Goal: Communication & Community: Answer question/provide support

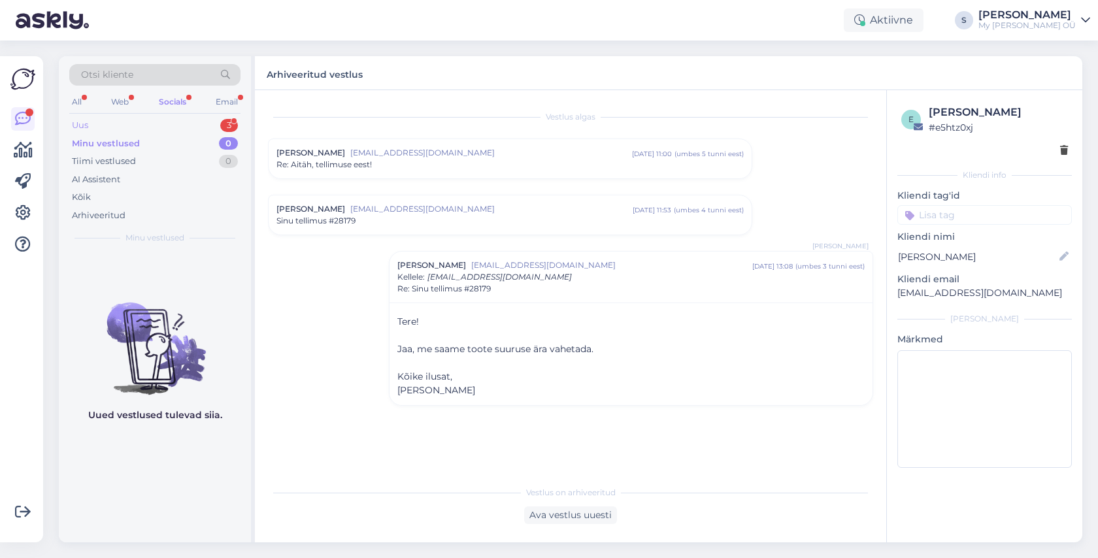
click at [96, 124] on div "Uus 3" at bounding box center [154, 125] width 171 height 18
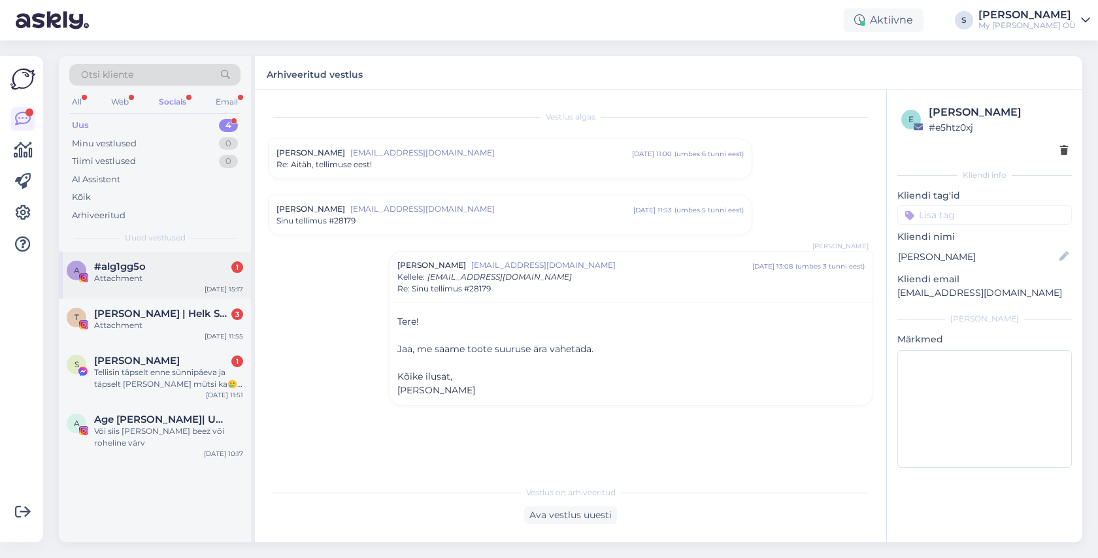
click at [166, 278] on div "Attachment" at bounding box center [168, 279] width 149 height 12
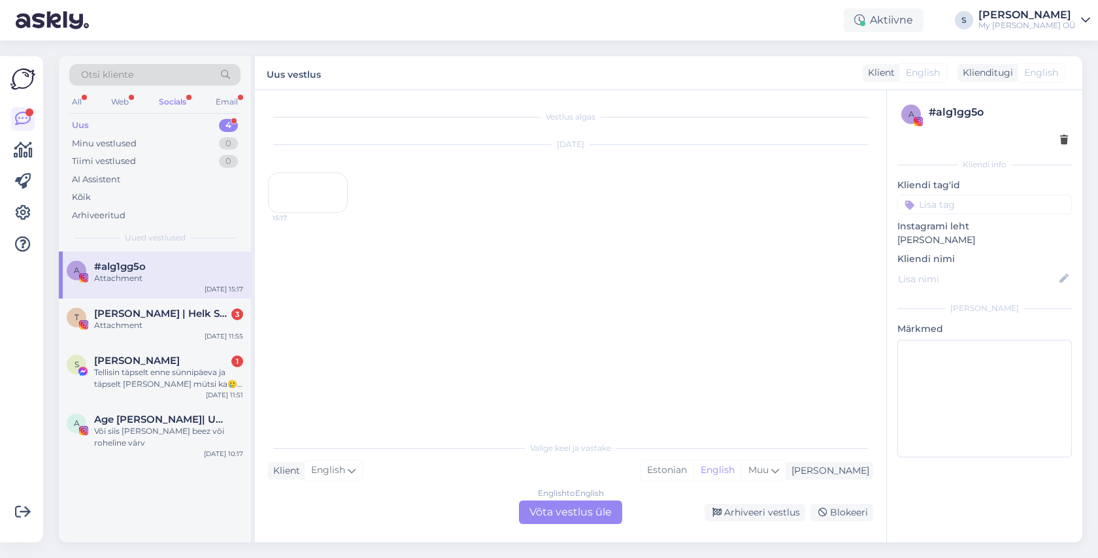
click at [551, 510] on div "English to English Võta vestlus üle" at bounding box center [570, 513] width 103 height 24
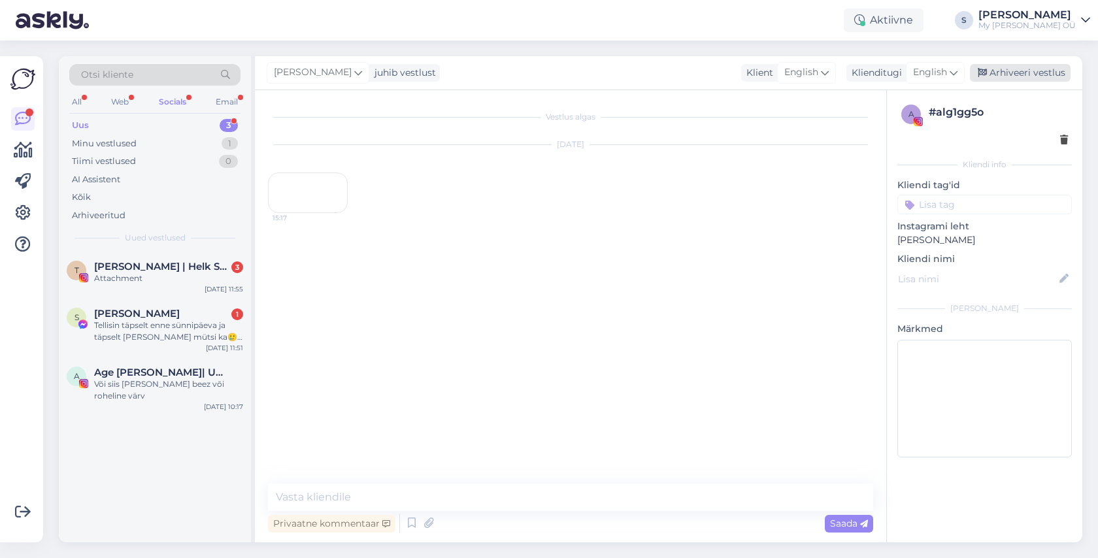
drag, startPoint x: 1039, startPoint y: 71, endPoint x: 975, endPoint y: 71, distance: 64.0
click at [1038, 71] on div "Arhiveeri vestlus" at bounding box center [1020, 73] width 101 height 18
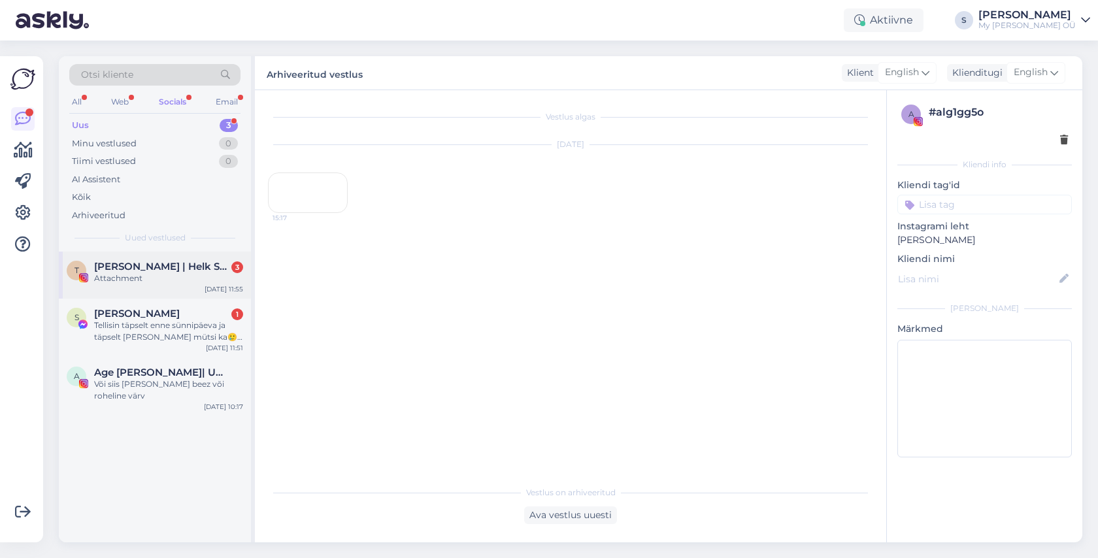
click at [159, 263] on span "[PERSON_NAME] | Helk Stuudio" at bounding box center [162, 267] width 136 height 12
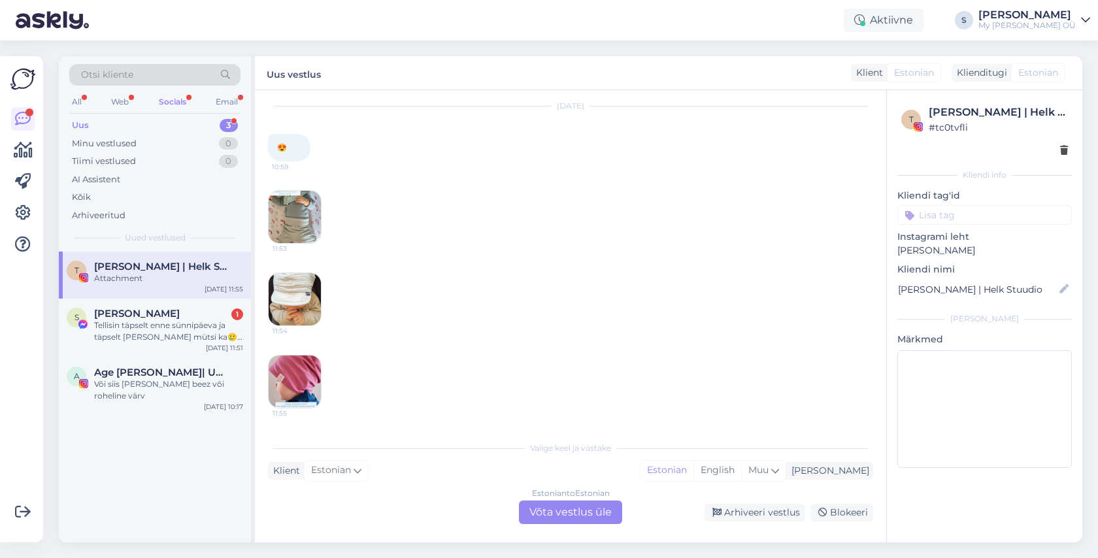
scroll to position [8617, 0]
drag, startPoint x: 560, startPoint y: 510, endPoint x: 569, endPoint y: 506, distance: 10.2
click at [560, 510] on div "Estonian to Estonian Võta vestlus üle" at bounding box center [570, 513] width 103 height 24
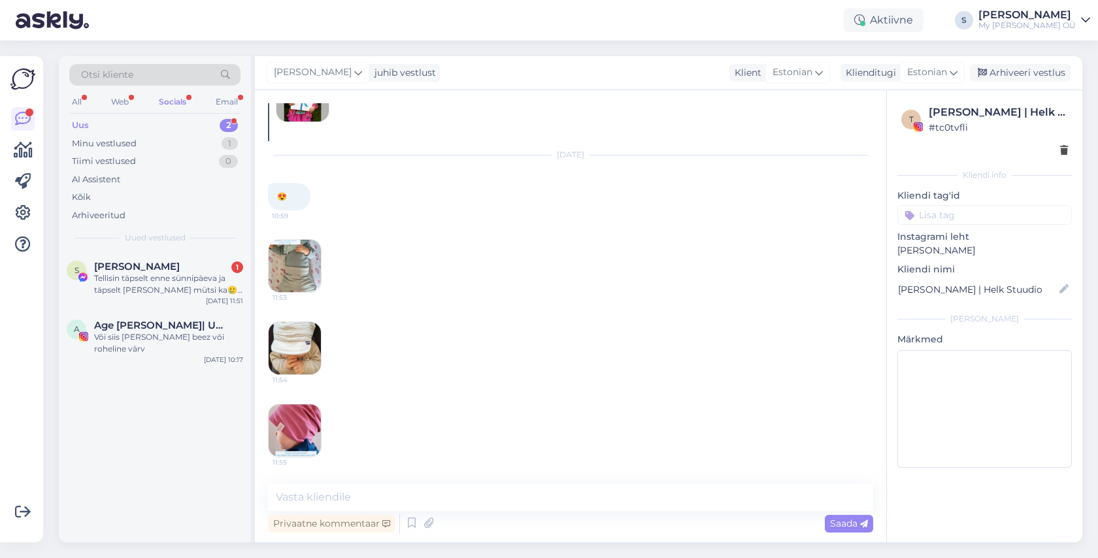
drag, startPoint x: 1037, startPoint y: 76, endPoint x: 748, endPoint y: 110, distance: 291.5
click at [1036, 76] on div "Arhiveeri vestlus" at bounding box center [1020, 73] width 101 height 18
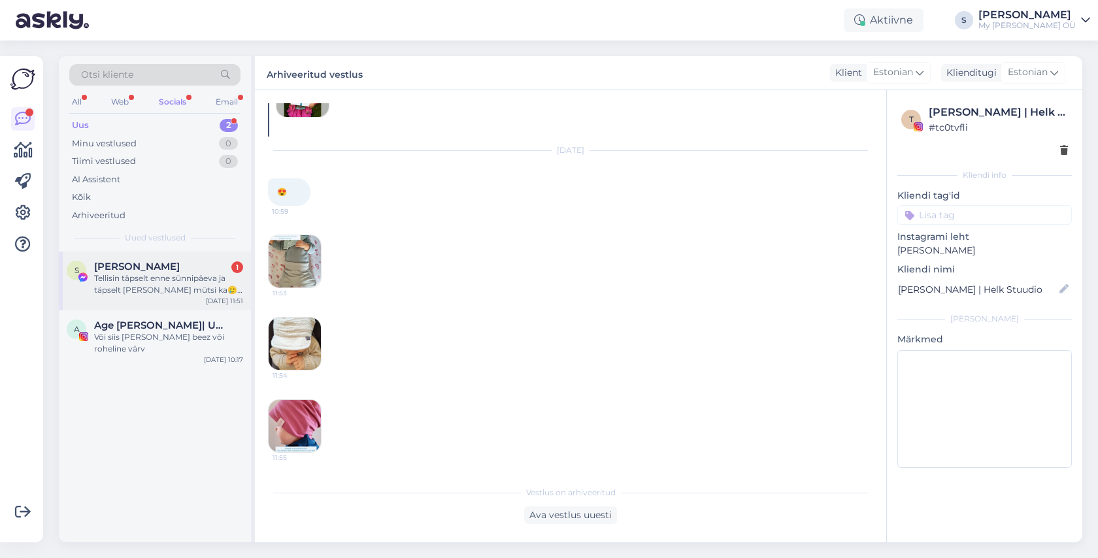
click at [149, 274] on div "Tellisin täpselt enne sünnipäeva ja täpselt [PERSON_NAME] mütsi ka🥲 oleks teadn…" at bounding box center [168, 285] width 149 height 24
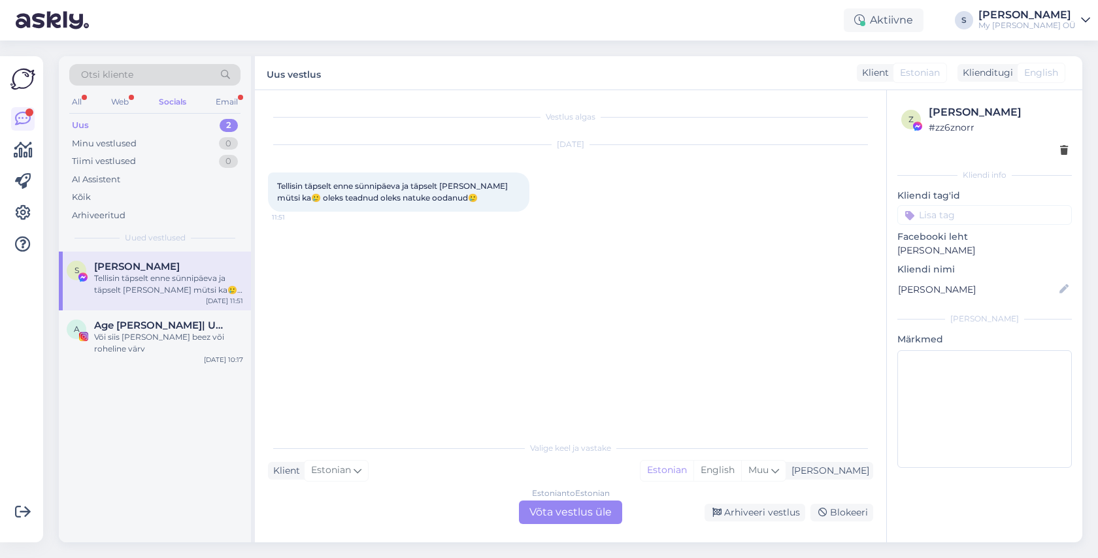
drag, startPoint x: 1033, startPoint y: 118, endPoint x: 930, endPoint y: 112, distance: 103.4
click at [930, 112] on div "[PERSON_NAME]" at bounding box center [998, 113] width 139 height 16
copy div "[PERSON_NAME]"
drag, startPoint x: 570, startPoint y: 506, endPoint x: 552, endPoint y: 508, distance: 18.3
click at [569, 506] on div "Estonian to Estonian Võta vestlus üle" at bounding box center [570, 513] width 103 height 24
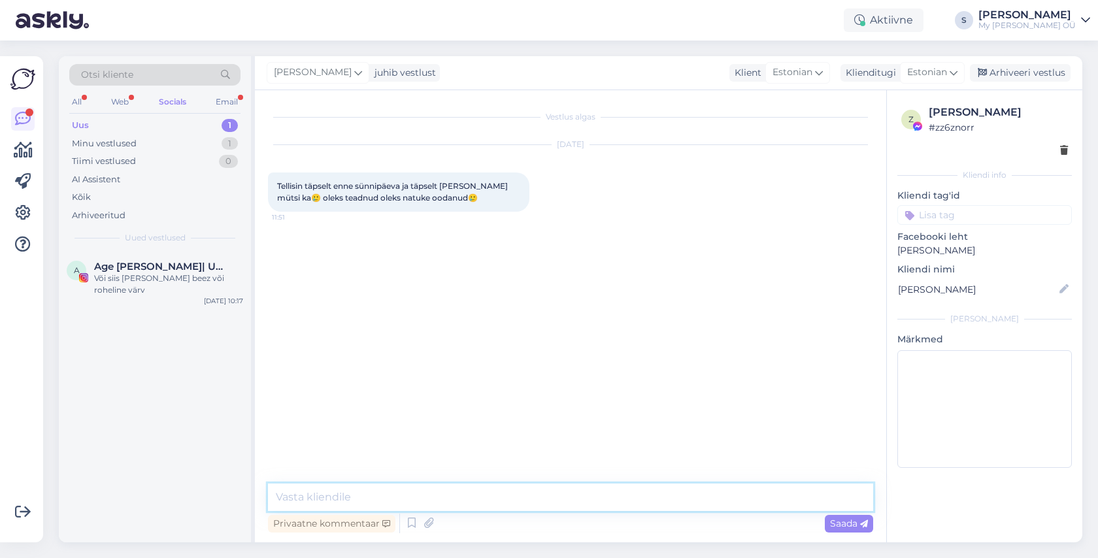
click at [314, 500] on textarea at bounding box center [570, 497] width 605 height 27
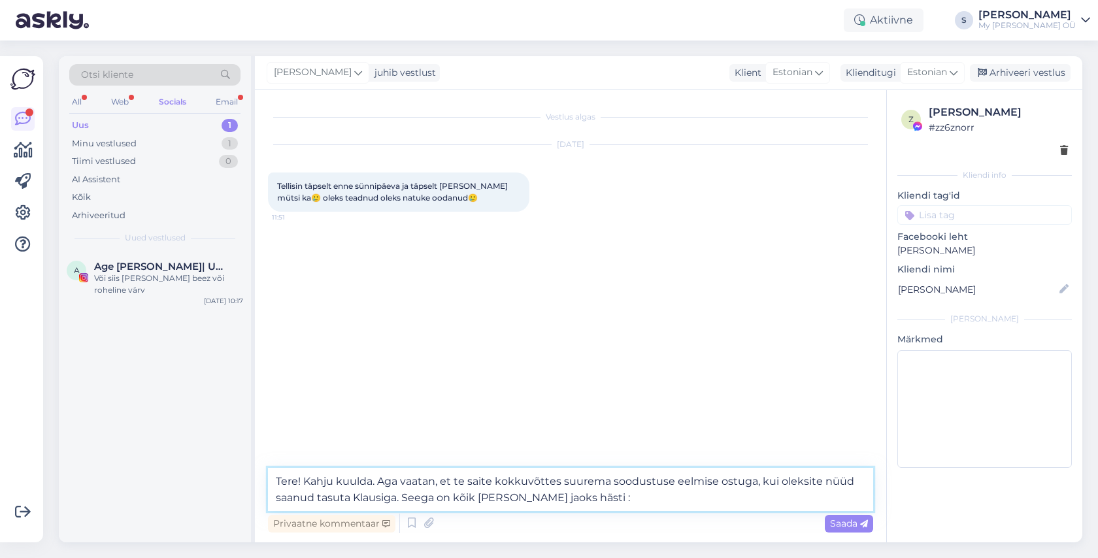
type textarea "Tere! Kahju kuulda. Aga vaatan, et te saite kokkuvõttes suurema soodustuse eelm…"
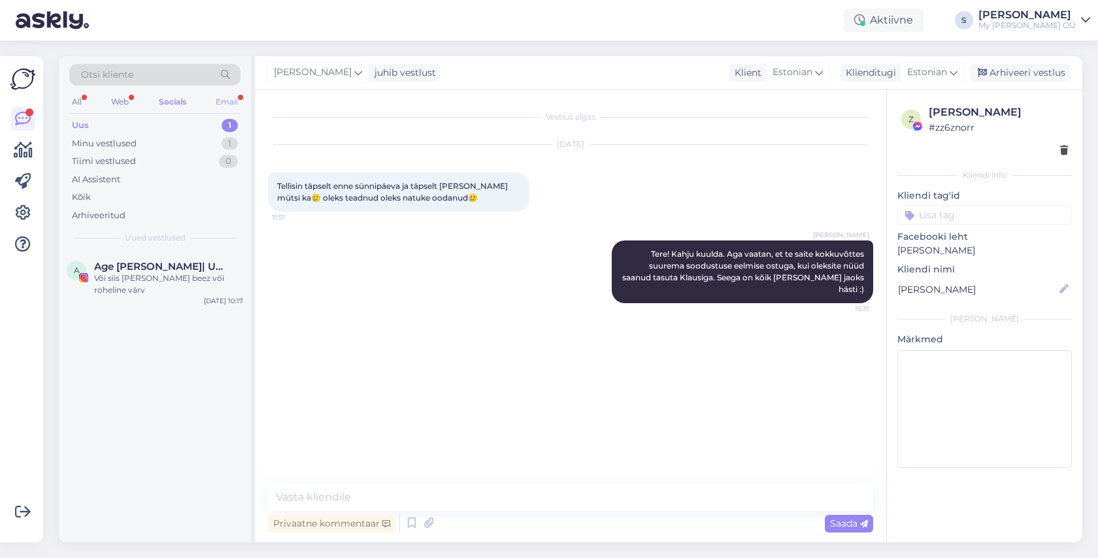
click at [219, 96] on div "Email" at bounding box center [226, 101] width 27 height 17
click at [165, 281] on div "Re: Organic Garment for kids - www.mybreden.com" at bounding box center [168, 285] width 149 height 24
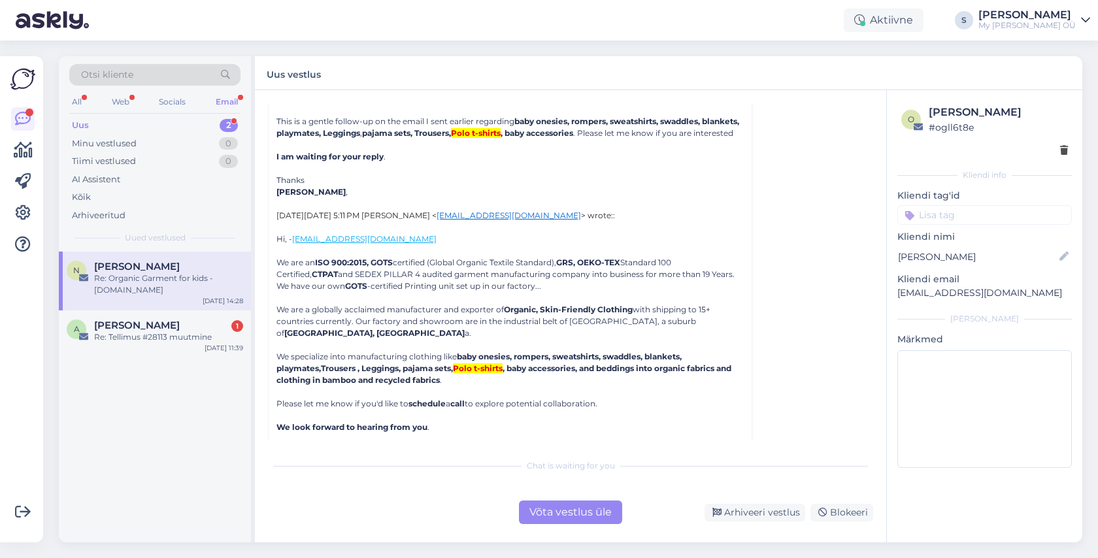
scroll to position [190, 0]
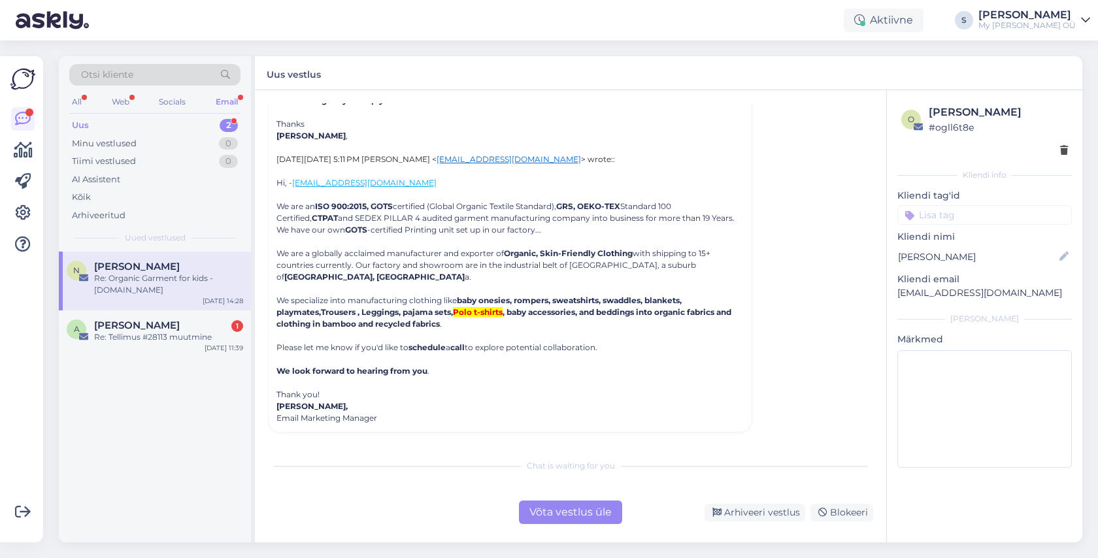
click at [583, 508] on div "Võta vestlus üle" at bounding box center [570, 513] width 103 height 24
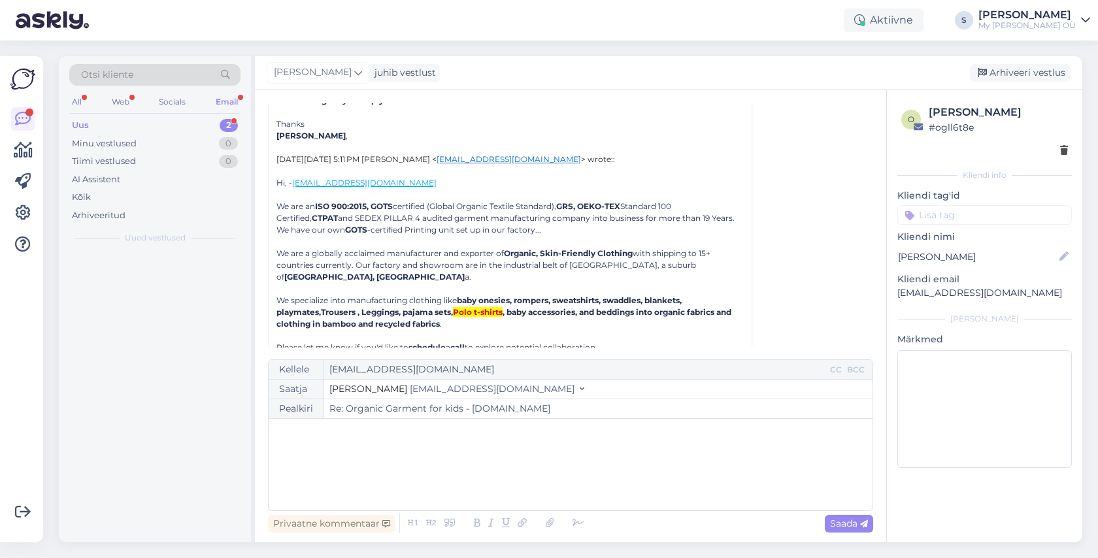
scroll to position [35, 0]
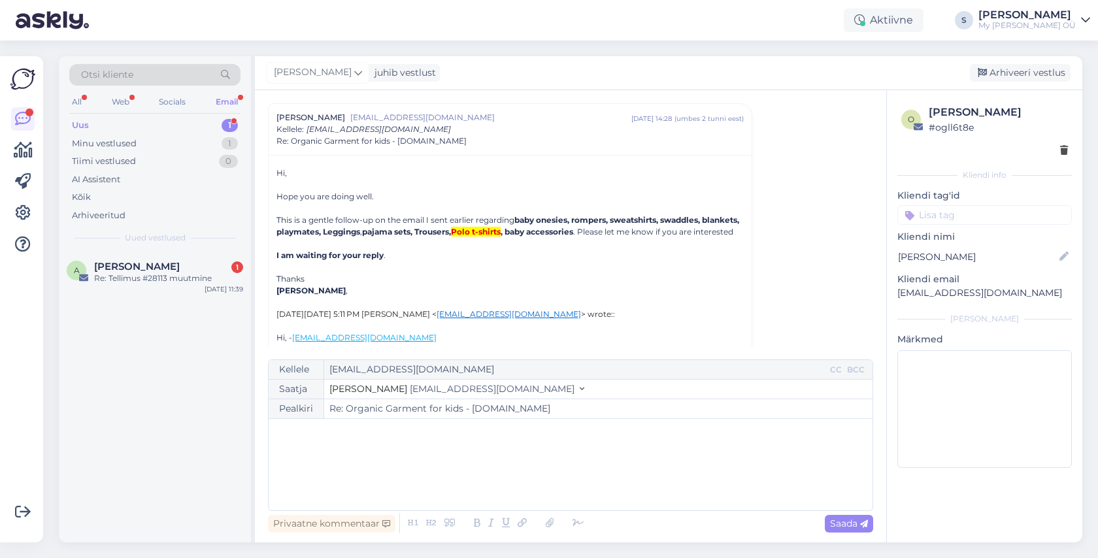
drag, startPoint x: 1043, startPoint y: 69, endPoint x: 729, endPoint y: 116, distance: 317.7
click at [1038, 69] on div "Arhiveeri vestlus" at bounding box center [1020, 73] width 101 height 18
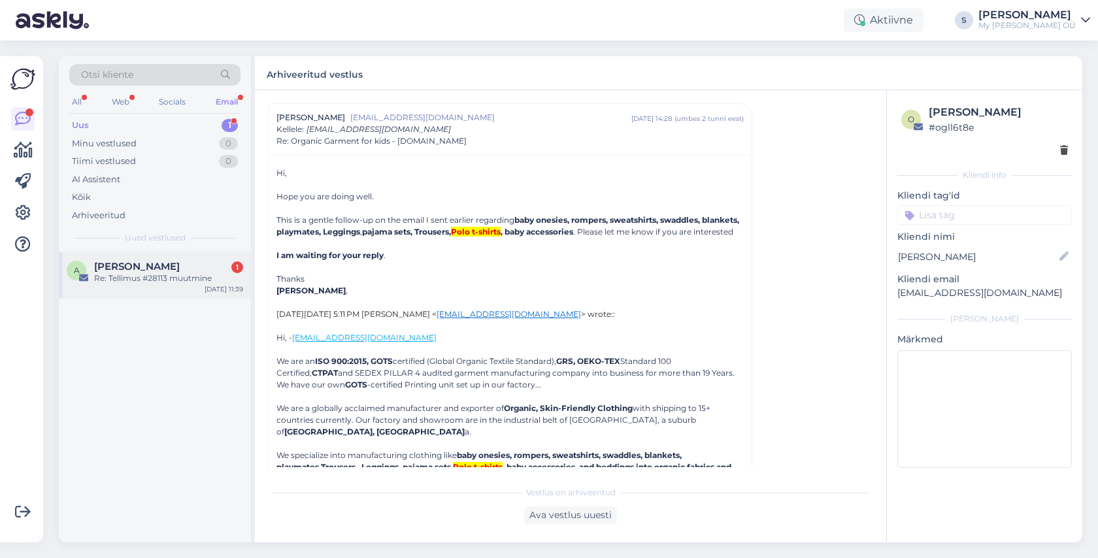
click at [194, 265] on div "Annika Vilu 1" at bounding box center [168, 267] width 149 height 12
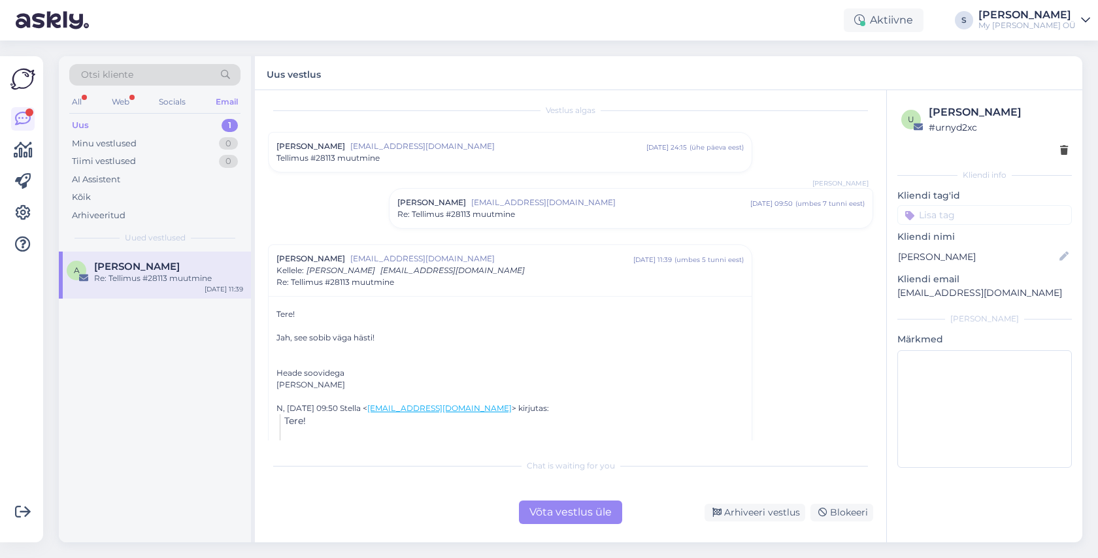
scroll to position [0, 0]
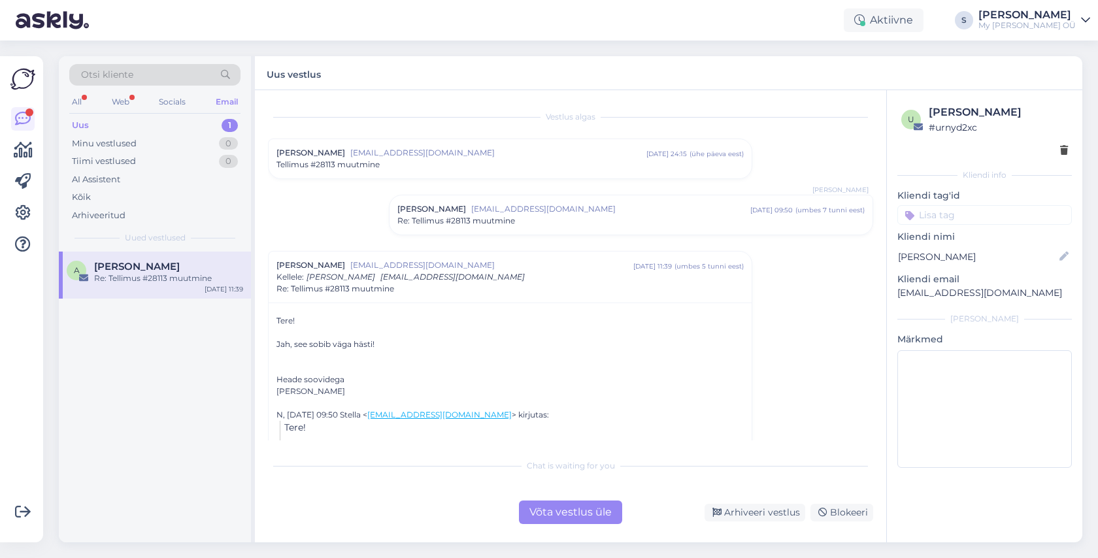
drag, startPoint x: 555, startPoint y: 509, endPoint x: 547, endPoint y: 510, distance: 8.5
click at [555, 509] on div "Võta vestlus üle" at bounding box center [570, 513] width 103 height 24
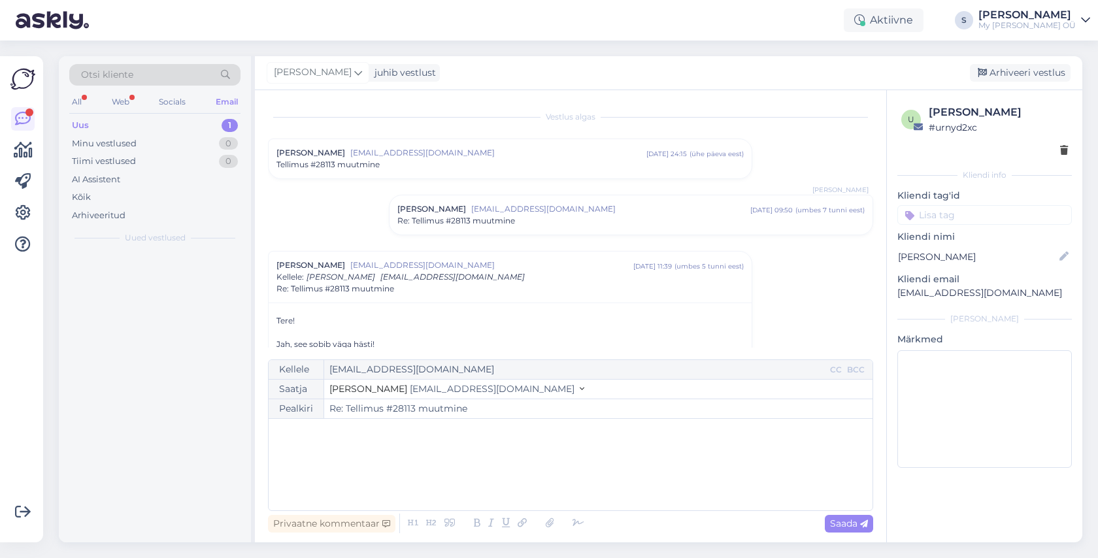
scroll to position [148, 0]
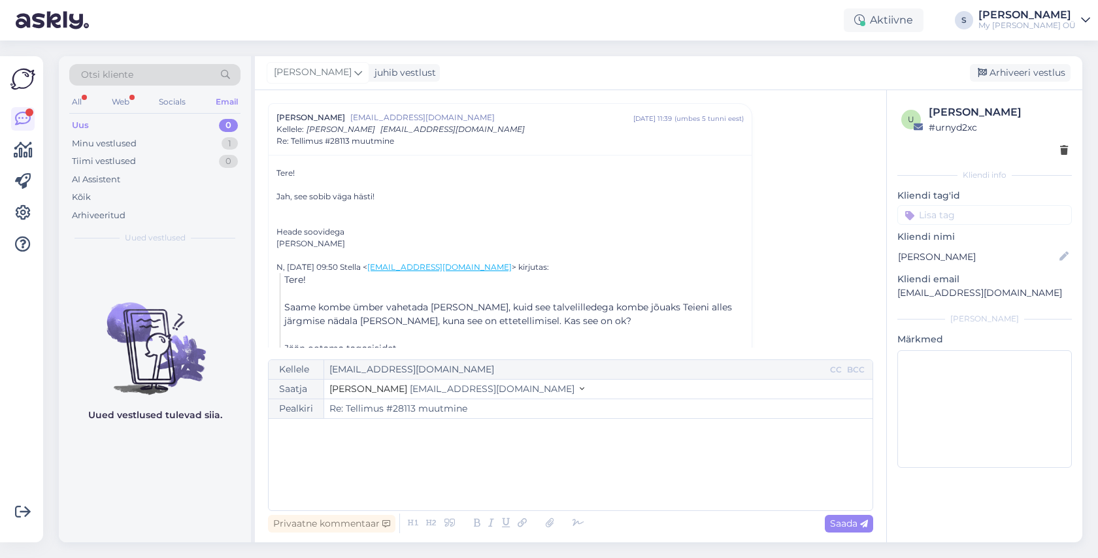
click at [356, 465] on div "﻿" at bounding box center [570, 464] width 591 height 78
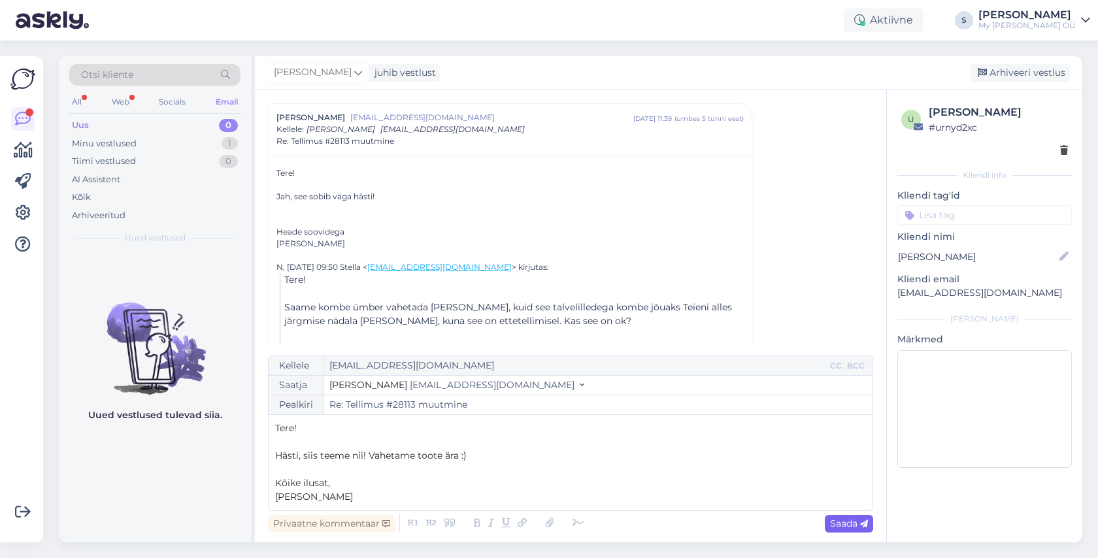
click at [842, 523] on span "Saada" at bounding box center [849, 524] width 38 height 12
type input "Re: Tellimus #28113 muutmine"
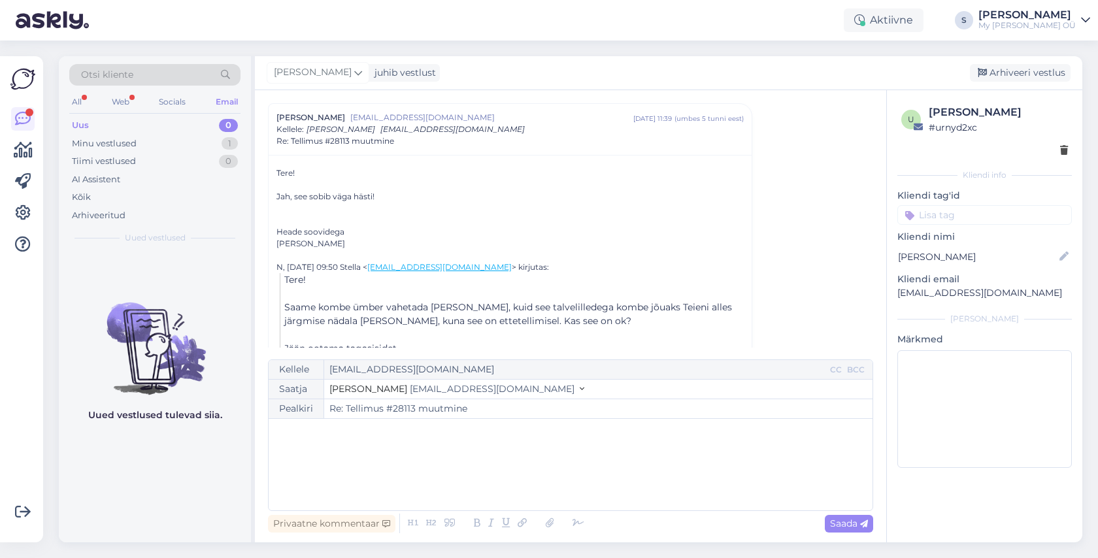
scroll to position [301, 0]
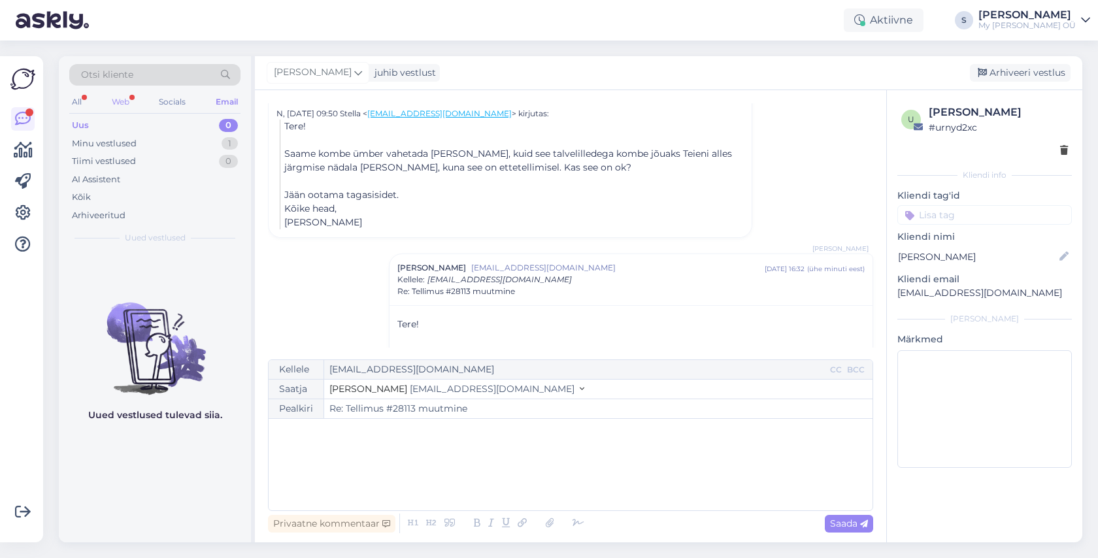
click at [118, 103] on div "Web" at bounding box center [120, 101] width 23 height 17
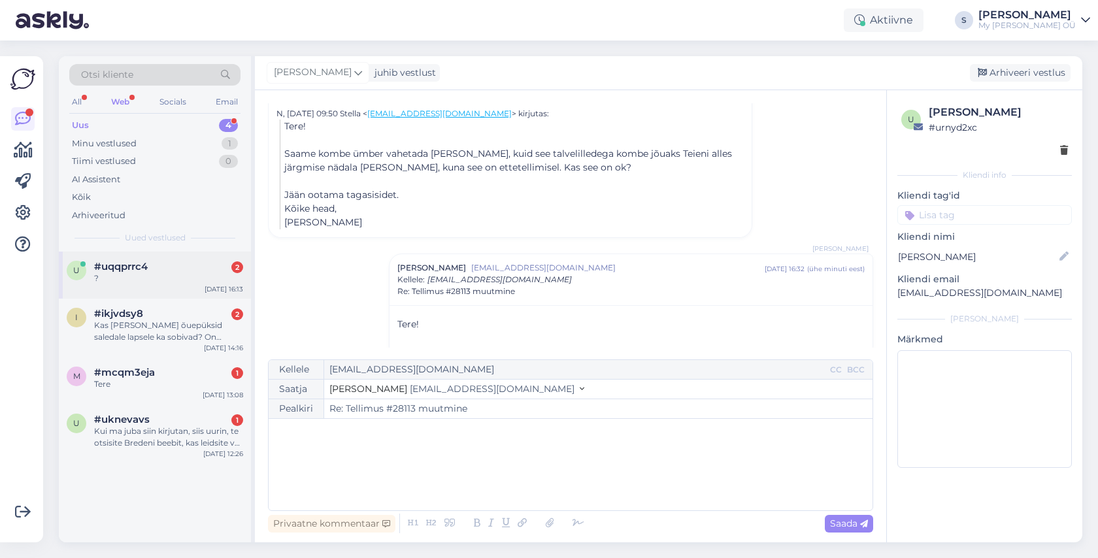
click at [141, 273] on div "?" at bounding box center [168, 279] width 149 height 12
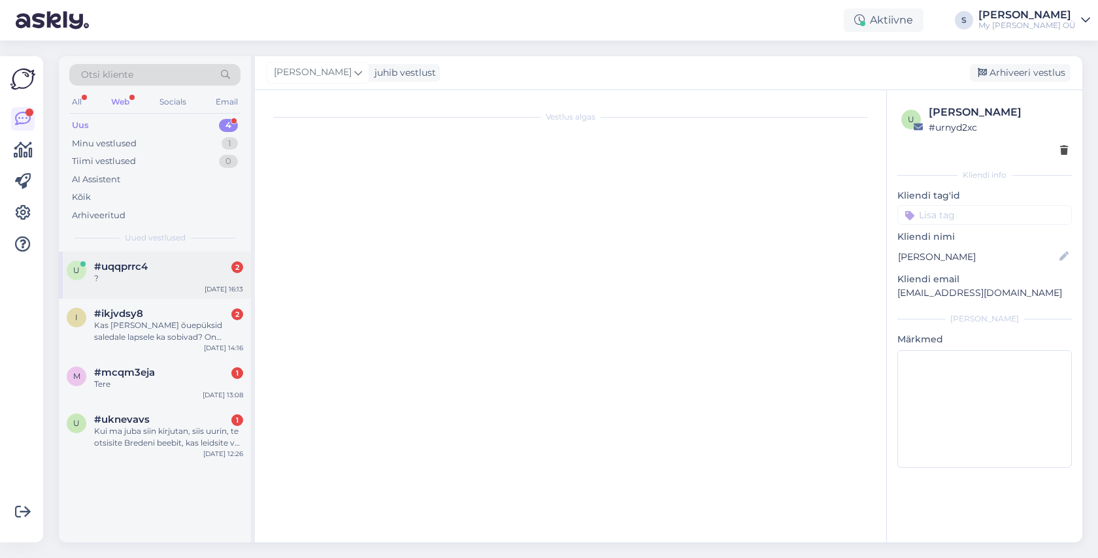
scroll to position [6788, 0]
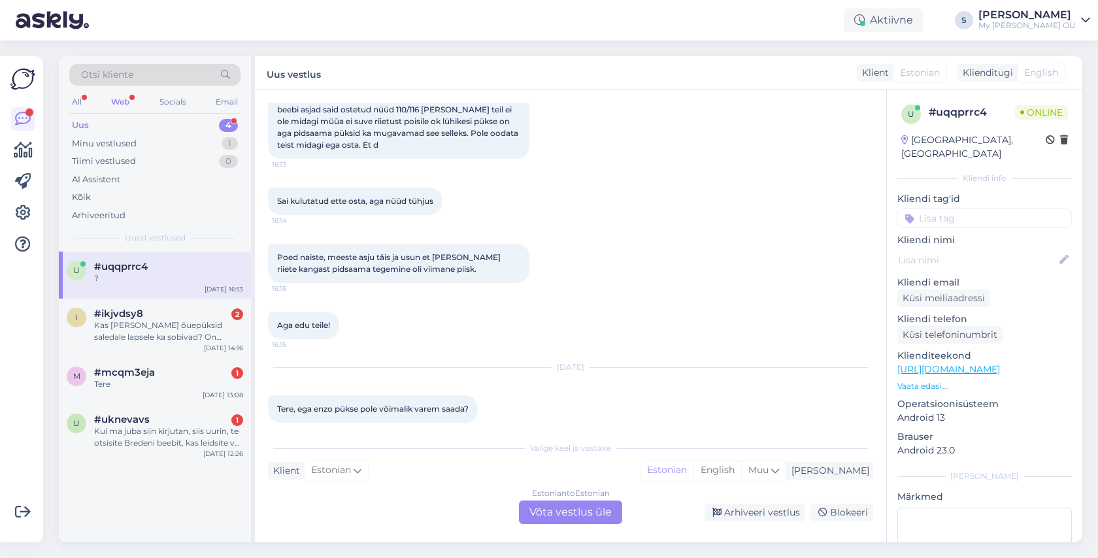
drag, startPoint x: 580, startPoint y: 506, endPoint x: 569, endPoint y: 506, distance: 11.1
click at [580, 506] on div "Estonian to Estonian Võta vestlus üle" at bounding box center [570, 513] width 103 height 24
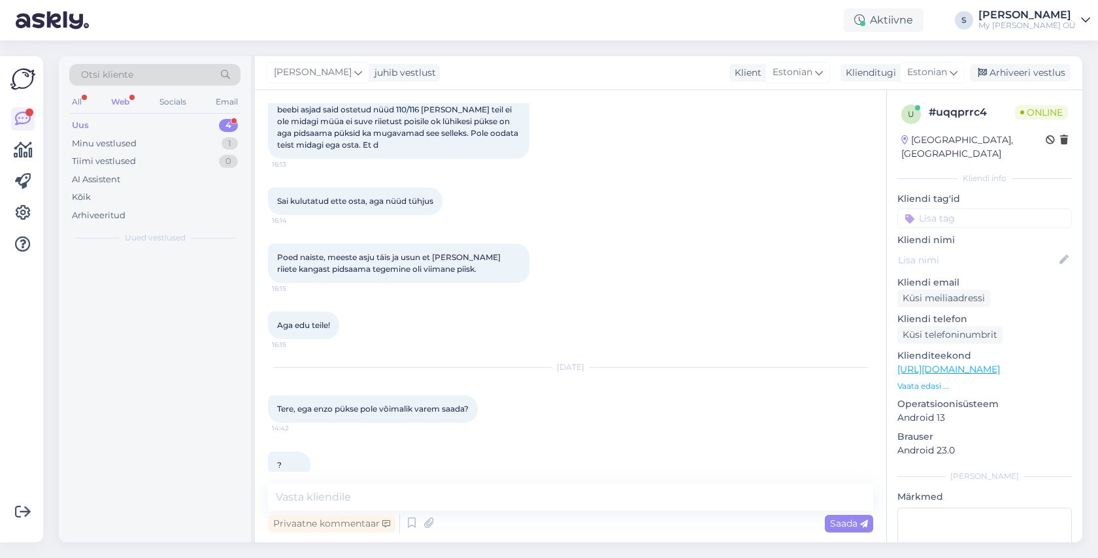
scroll to position [6739, 0]
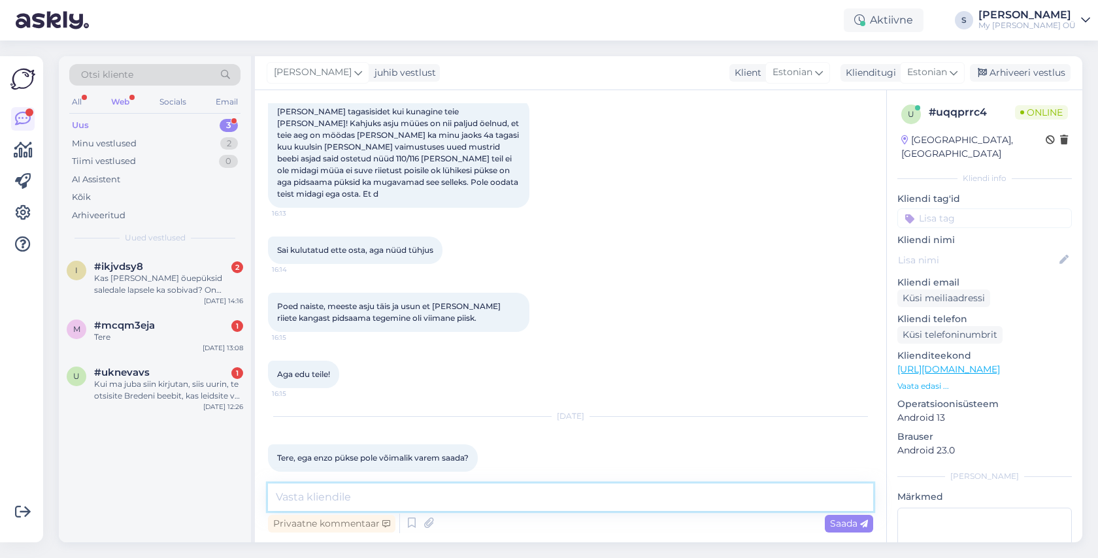
click at [346, 501] on textarea at bounding box center [570, 497] width 605 height 27
type textarea "Tere! Kahjuks mitte, alles tootmises. Need saame teele panna järgmise nädala lõ…"
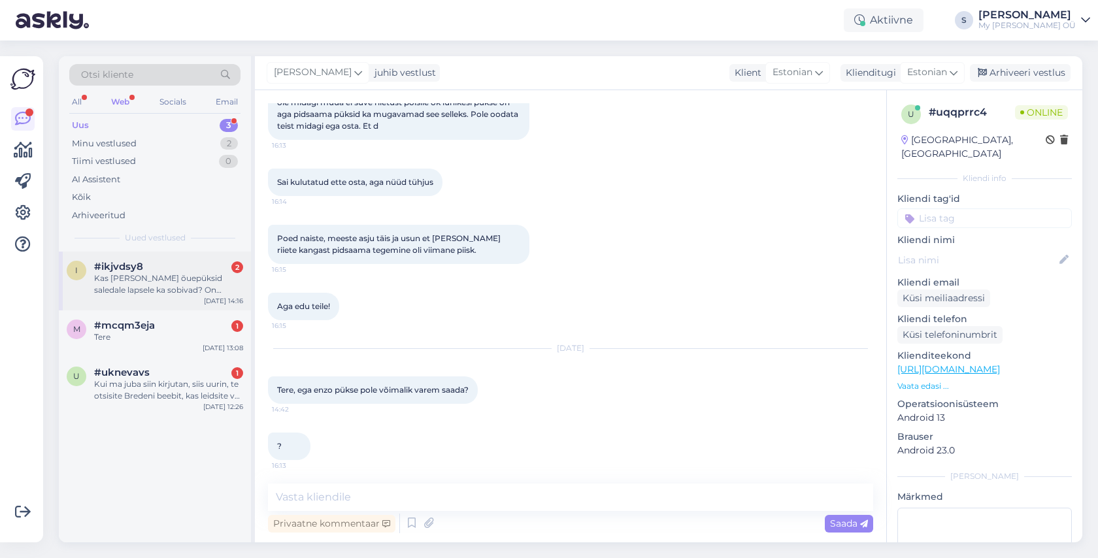
click at [144, 276] on div "Kas Enzo õuepüksid saledale lapsele ka sobivad? On neil seespool reguleerimisku…" at bounding box center [168, 285] width 149 height 24
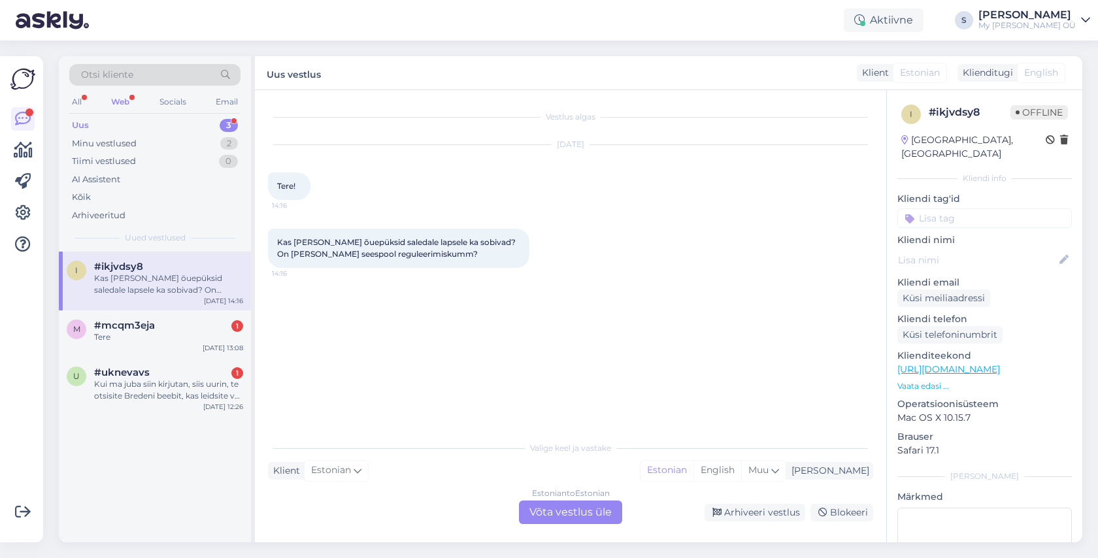
click at [576, 516] on div "Estonian to Estonian Võta vestlus üle" at bounding box center [570, 513] width 103 height 24
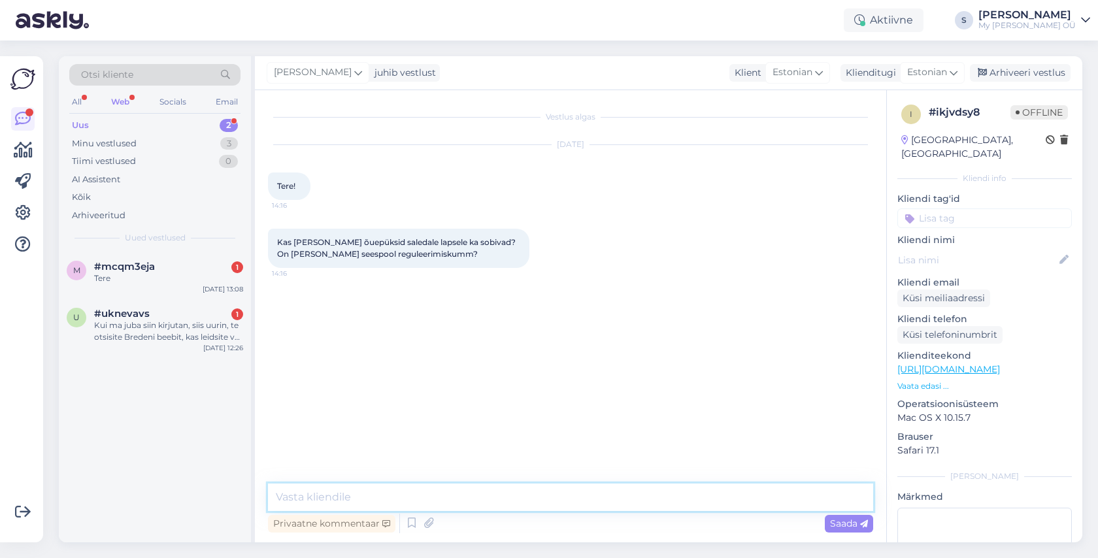
click at [369, 499] on textarea at bounding box center [570, 497] width 605 height 27
type textarea "Tere! Peate proovima, sees reguleerimiskummi ei ole, aga on pael."
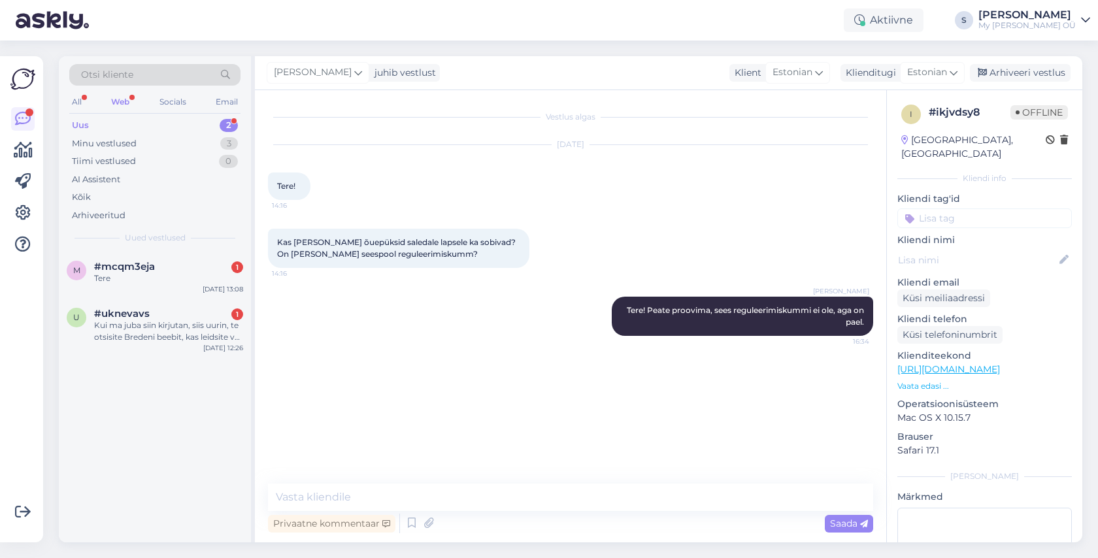
drag, startPoint x: 1025, startPoint y: 73, endPoint x: 739, endPoint y: 141, distance: 293.6
click at [1023, 73] on div "Arhiveeri vestlus" at bounding box center [1020, 73] width 101 height 18
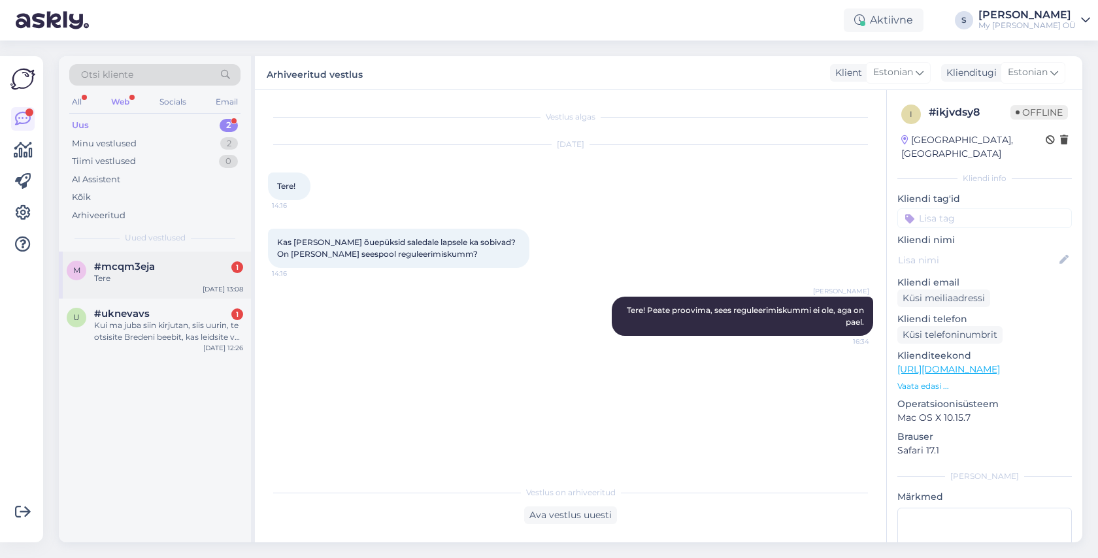
click at [169, 271] on div "#mcqm3eja 1" at bounding box center [168, 267] width 149 height 12
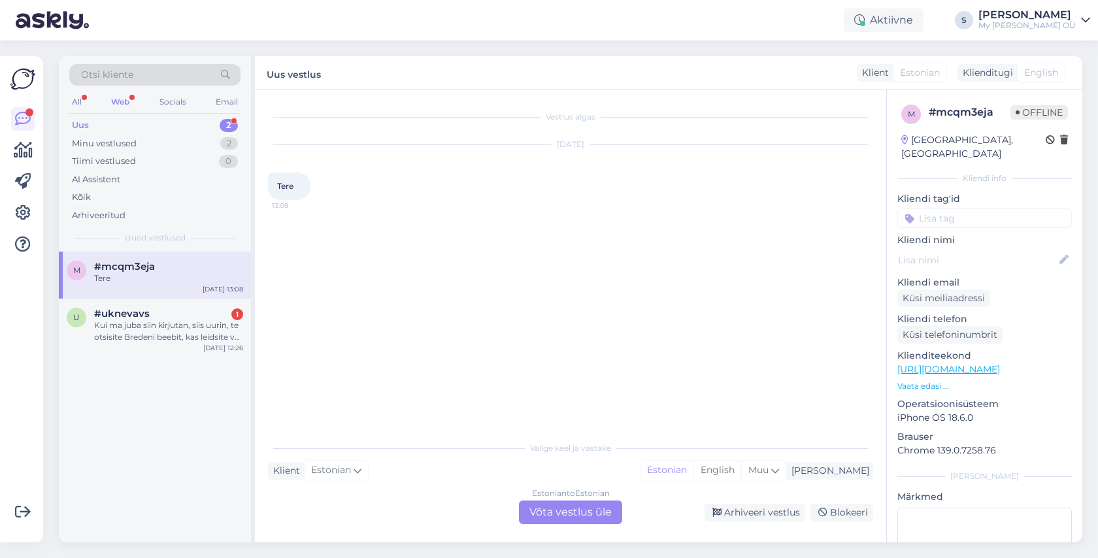
click at [557, 516] on div "Estonian to Estonian Võta vestlus üle" at bounding box center [570, 513] width 103 height 24
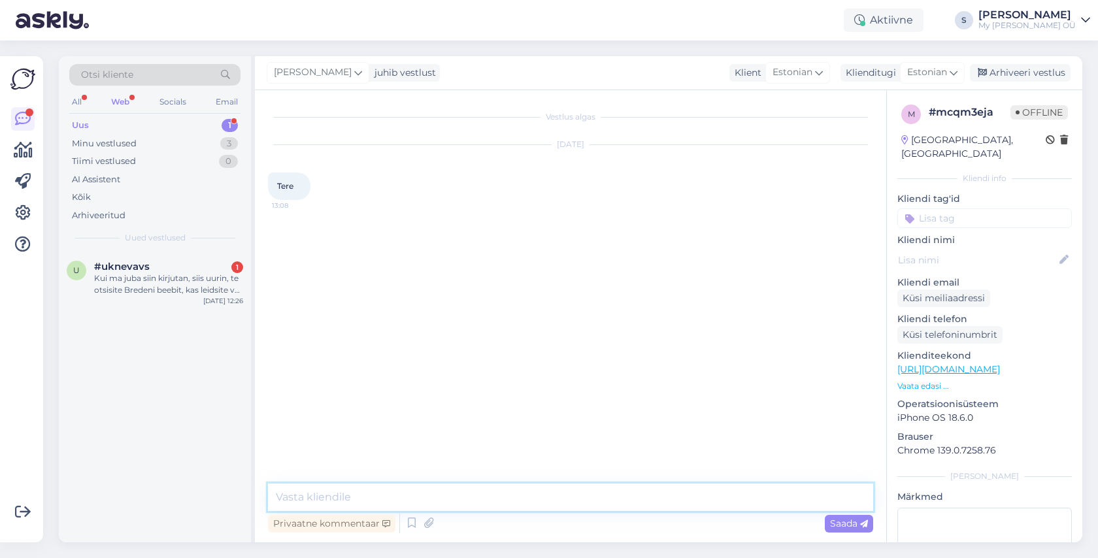
click at [382, 494] on textarea at bounding box center [570, 497] width 605 height 27
type textarea "Tere! Millega saame abiks olla?"
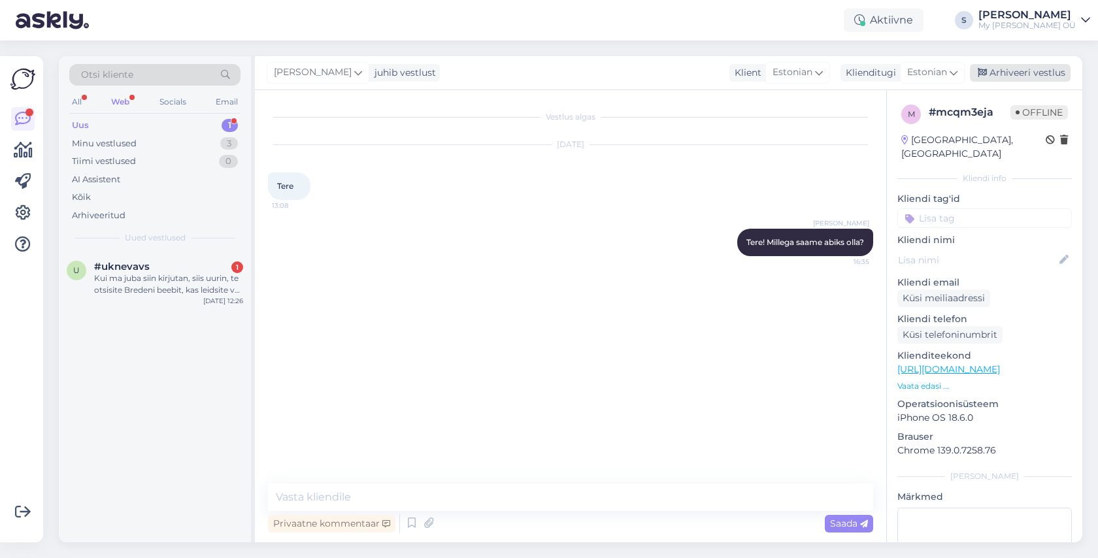
drag, startPoint x: 1016, startPoint y: 72, endPoint x: 769, endPoint y: 135, distance: 254.9
click at [1016, 73] on div "Arhiveeri vestlus" at bounding box center [1020, 73] width 101 height 18
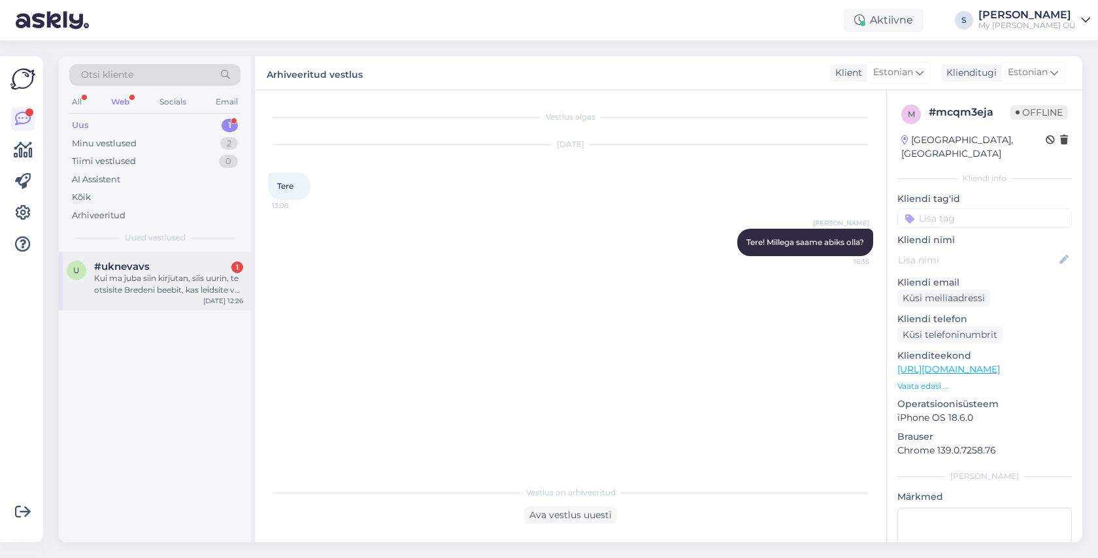
click at [171, 271] on div "#uknevavs 1" at bounding box center [168, 267] width 149 height 12
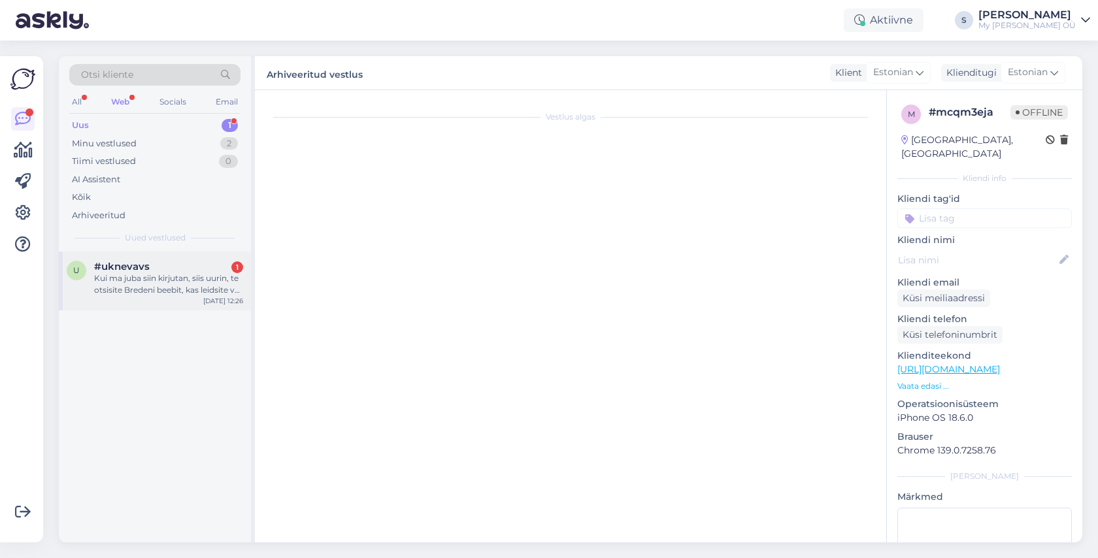
scroll to position [1312, 0]
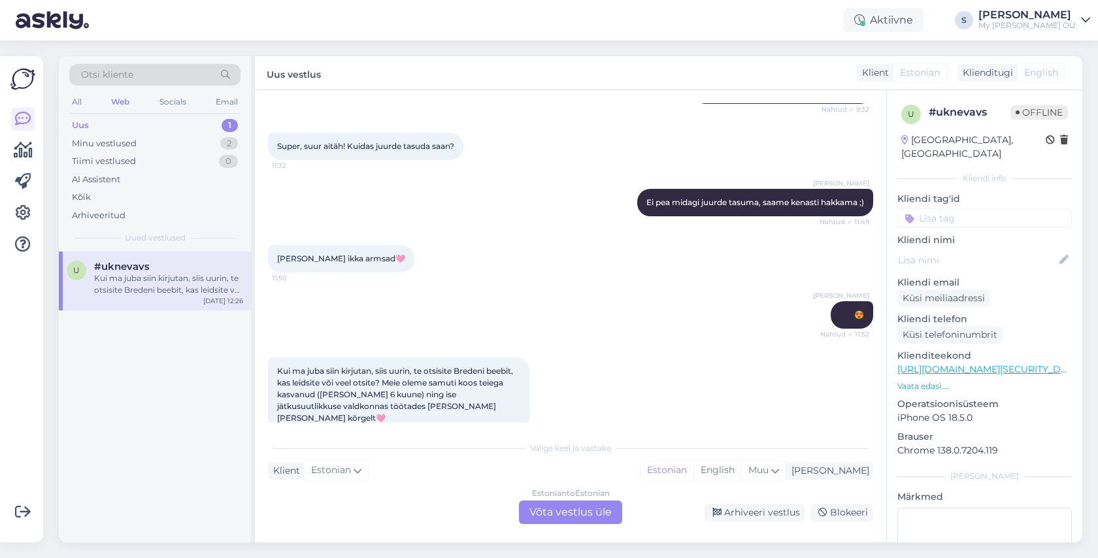
click at [563, 510] on div "Estonian to Estonian Võta vestlus üle" at bounding box center [570, 513] width 103 height 24
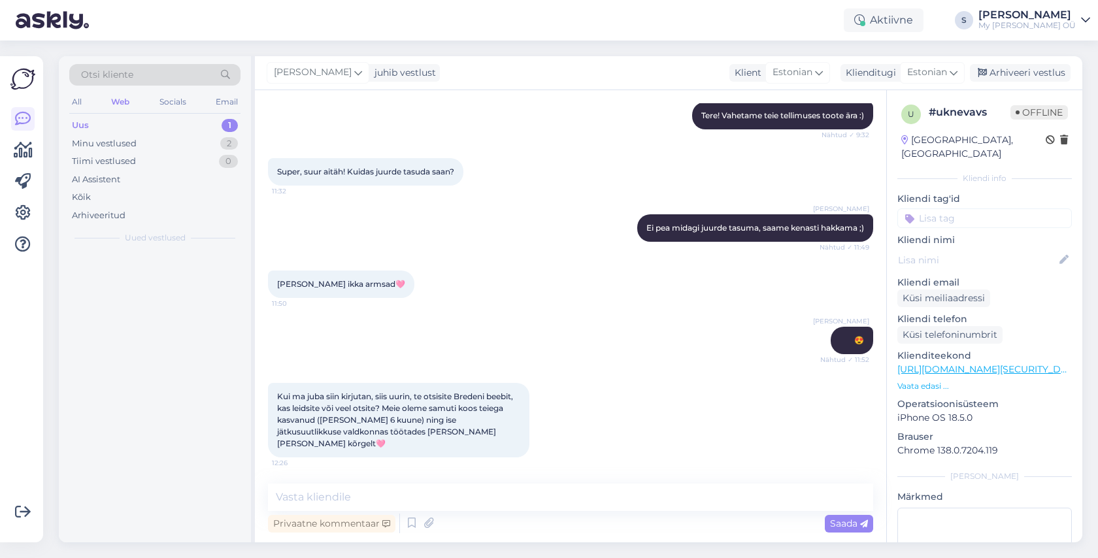
scroll to position [1263, 0]
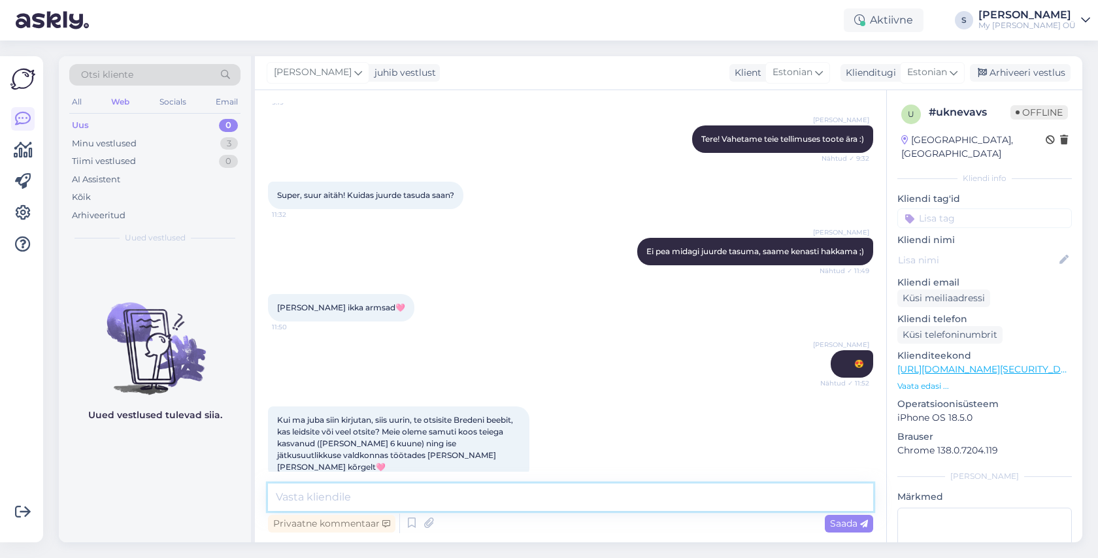
click at [405, 500] on textarea at bounding box center [570, 497] width 605 height 27
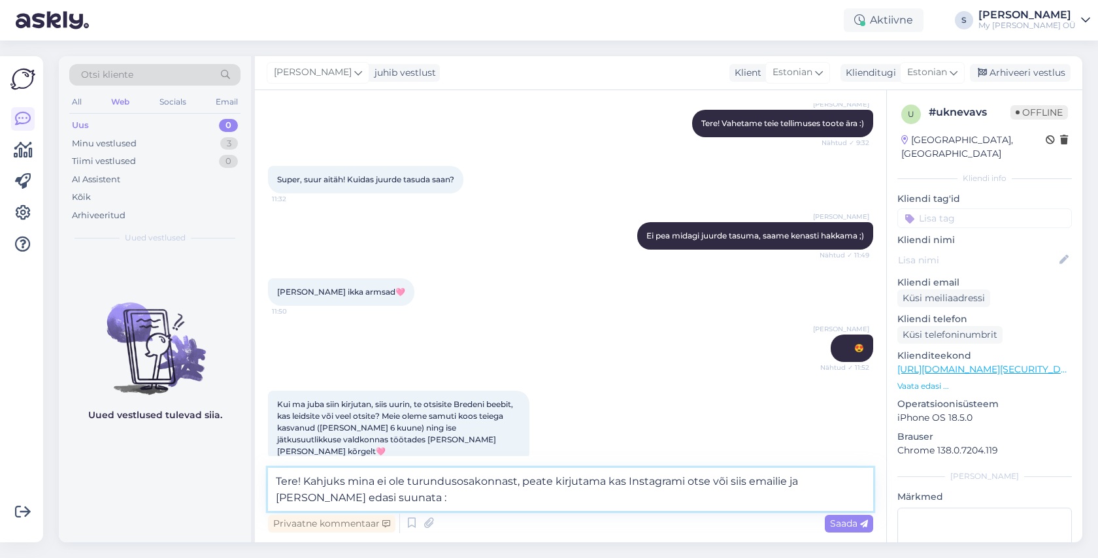
type textarea "Tere! Kahjuks mina ei ole turundusosakonnast, peate kirjutama kas Instagrami ot…"
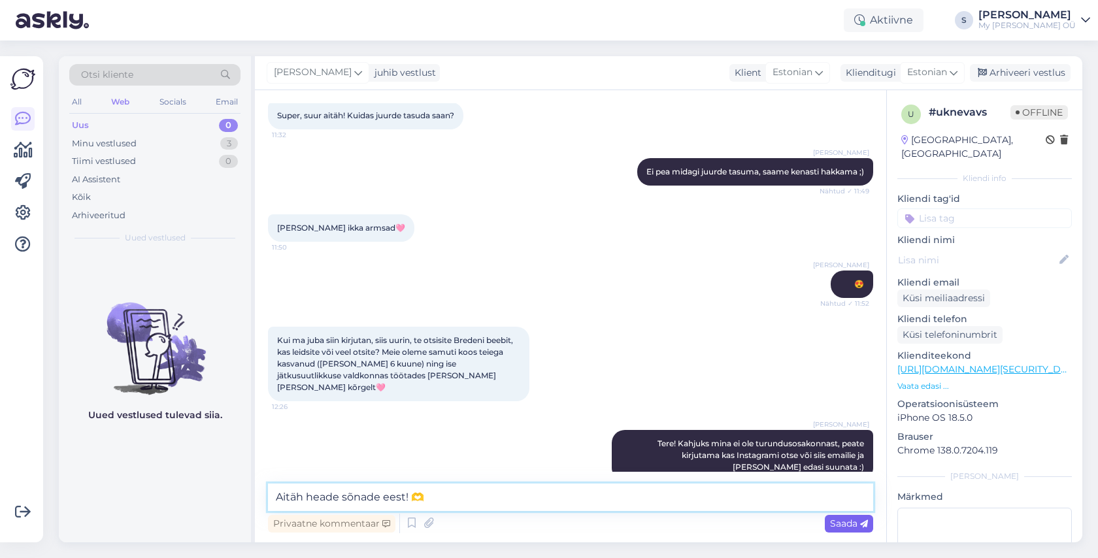
type textarea "Aitäh heade sõnade eest! 🫶"
click at [848, 520] on span "Saada" at bounding box center [849, 524] width 38 height 12
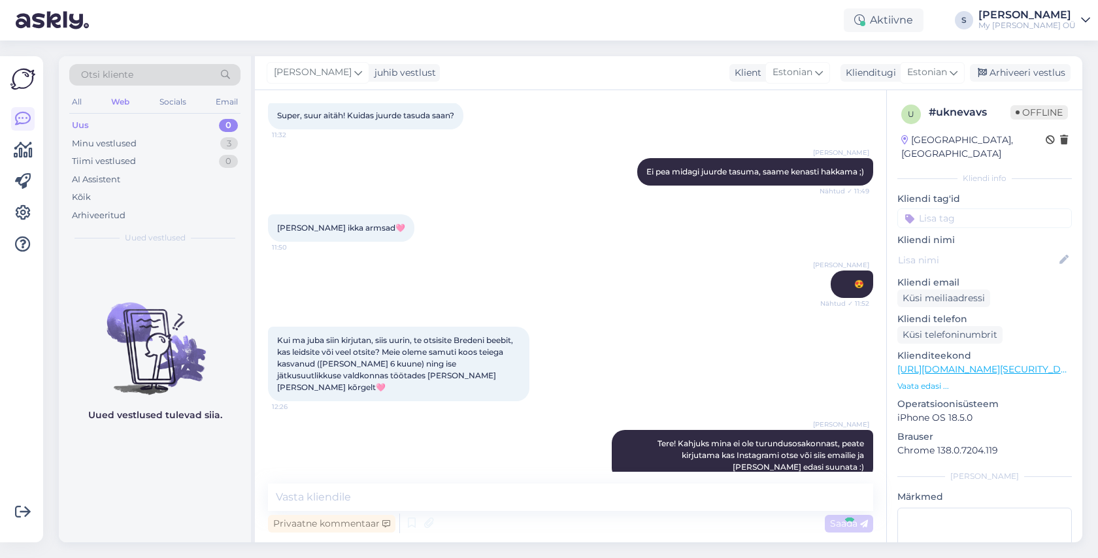
scroll to position [1399, 0]
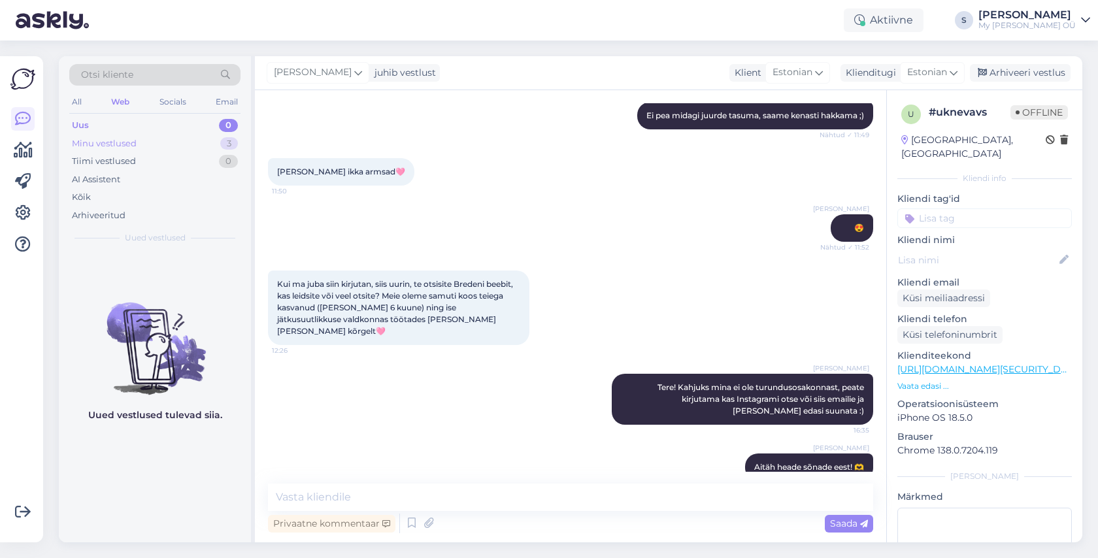
click at [150, 144] on div "Minu vestlused 3" at bounding box center [154, 144] width 171 height 18
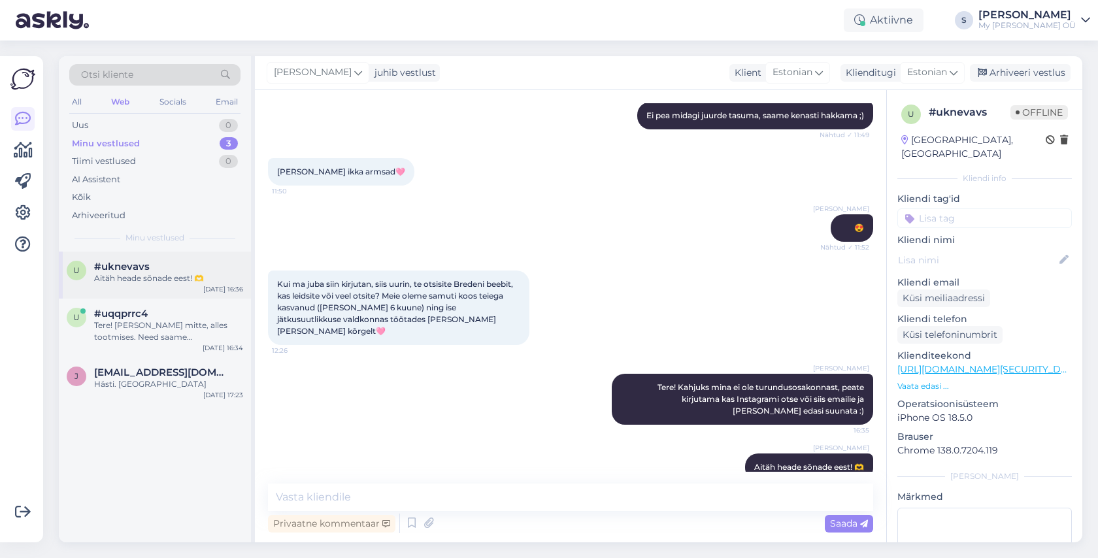
click at [145, 278] on div "Aitäh heade sõnade eest! 🫶" at bounding box center [168, 279] width 149 height 12
click at [1006, 69] on div "Arhiveeri vestlus" at bounding box center [1020, 73] width 101 height 18
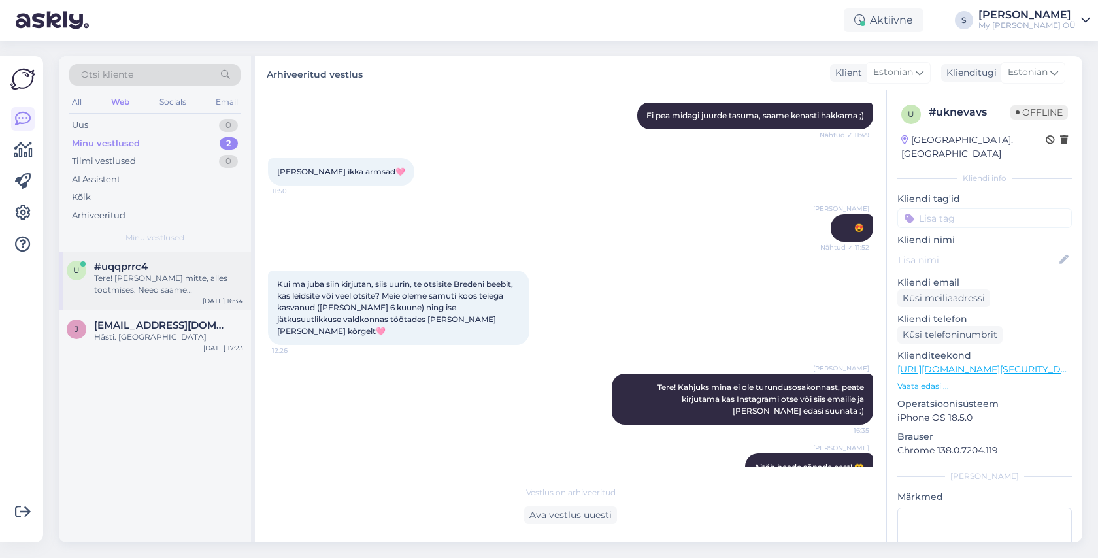
click at [169, 271] on div "#uqqprrc4" at bounding box center [168, 267] width 149 height 12
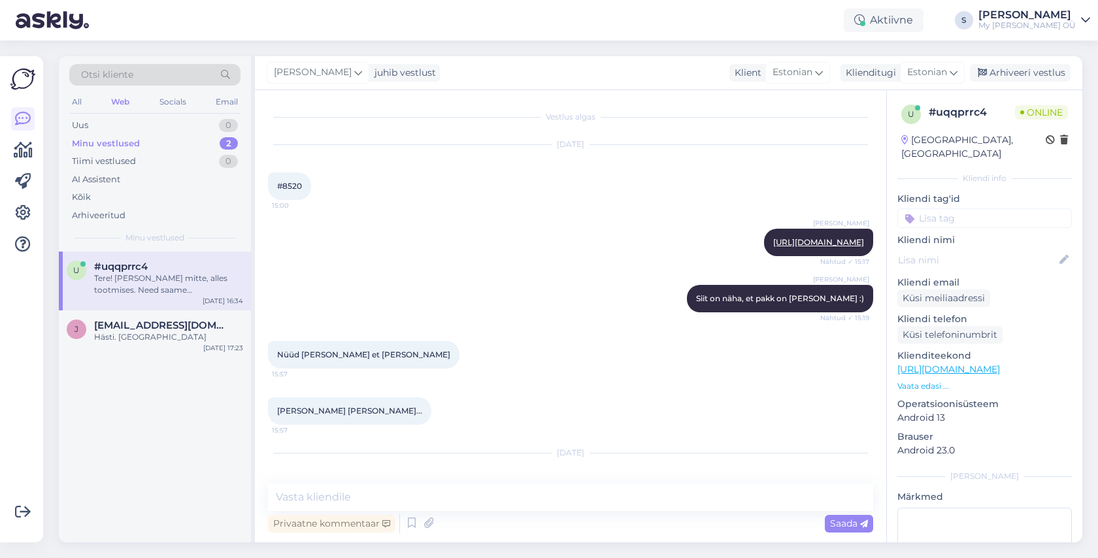
scroll to position [6751, 0]
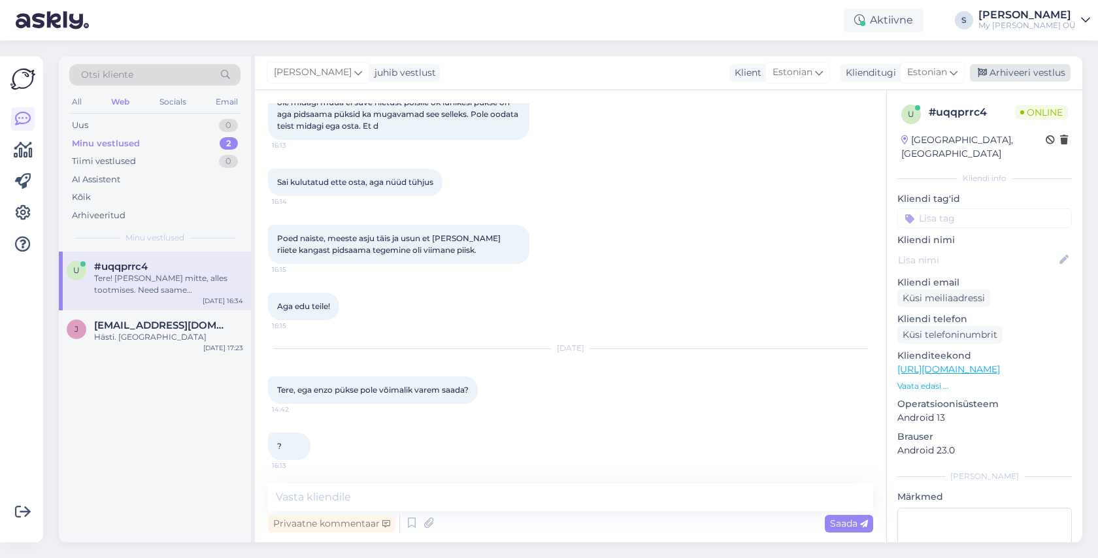
click at [1008, 71] on div "Arhiveeri vestlus" at bounding box center [1020, 73] width 101 height 18
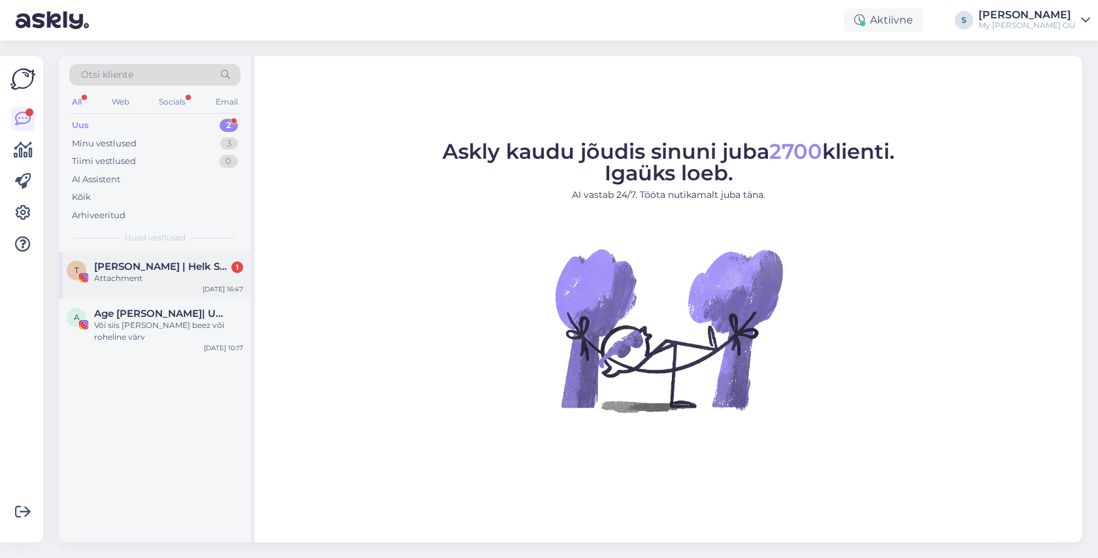
click at [139, 271] on span "[PERSON_NAME] | Helk Stuudio" at bounding box center [162, 267] width 136 height 12
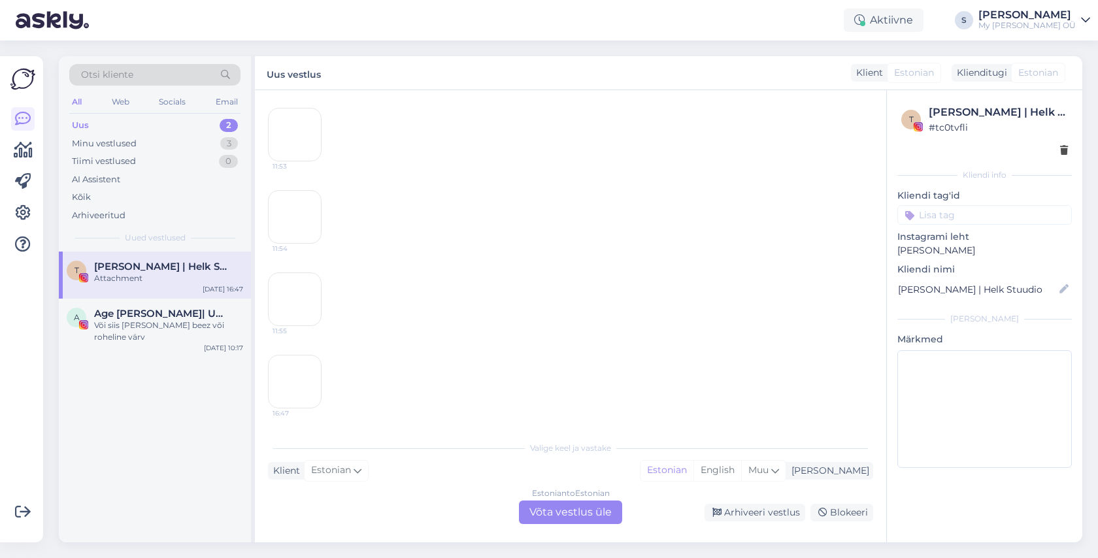
scroll to position [8700, 0]
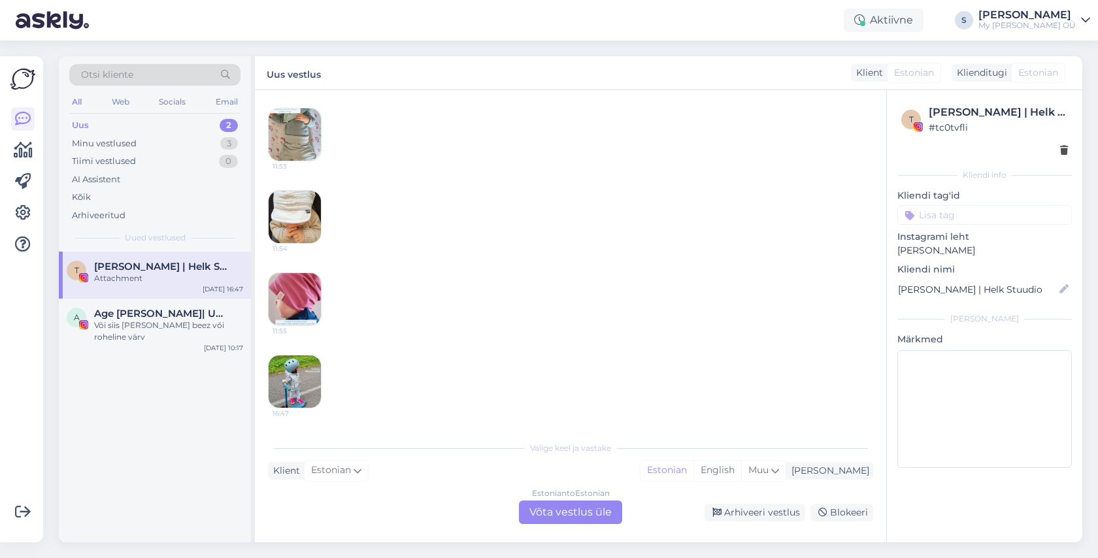
drag, startPoint x: 547, startPoint y: 508, endPoint x: 704, endPoint y: 351, distance: 222.3
click at [547, 508] on div "Estonian to Estonian Võta vestlus üle" at bounding box center [570, 513] width 103 height 24
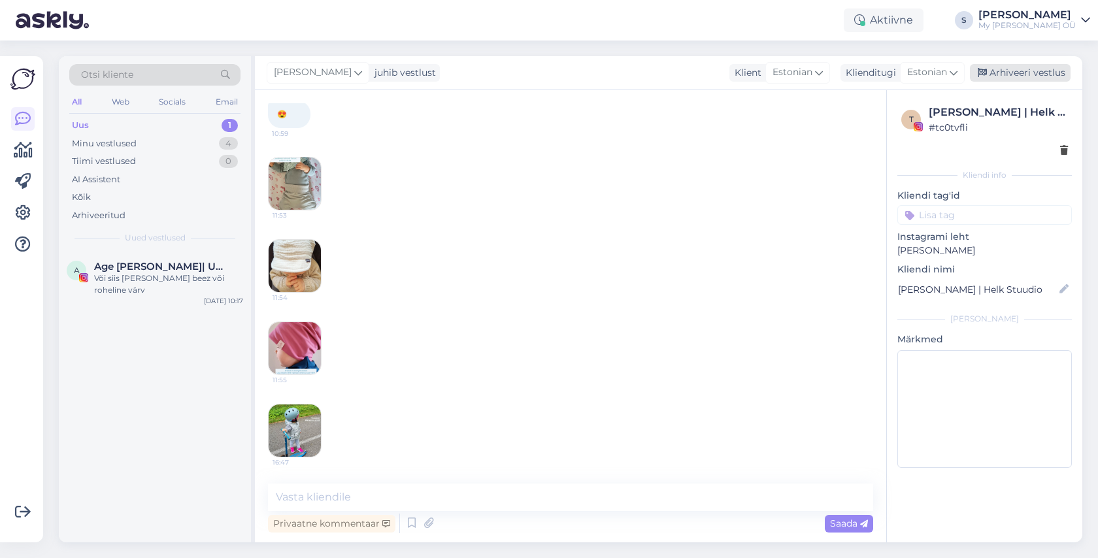
click at [1036, 71] on div "Arhiveeri vestlus" at bounding box center [1020, 73] width 101 height 18
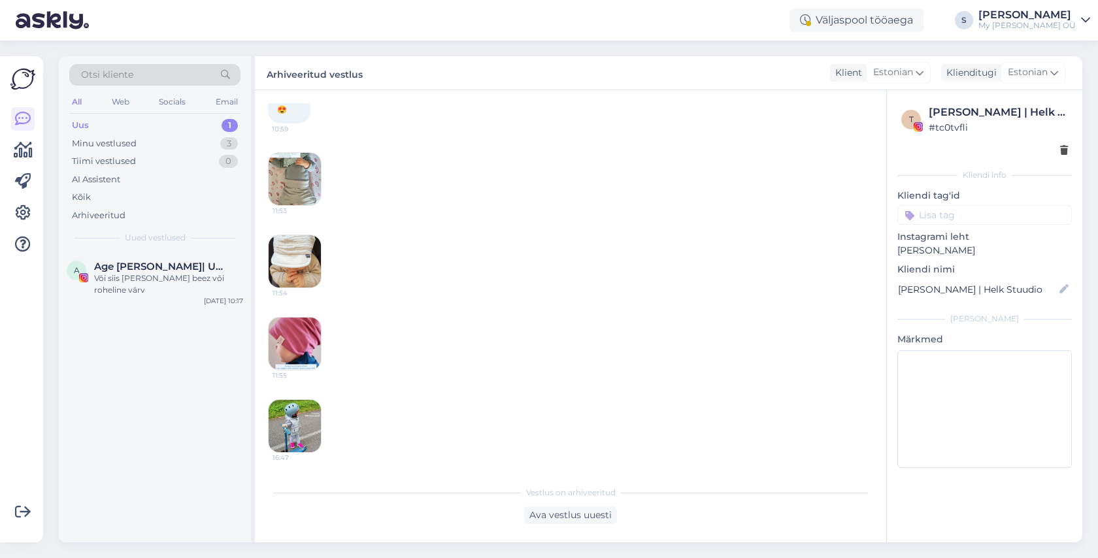
click at [120, 129] on div "Uus 1" at bounding box center [154, 125] width 171 height 18
click at [118, 140] on div "Minu vestlused" at bounding box center [104, 143] width 65 height 13
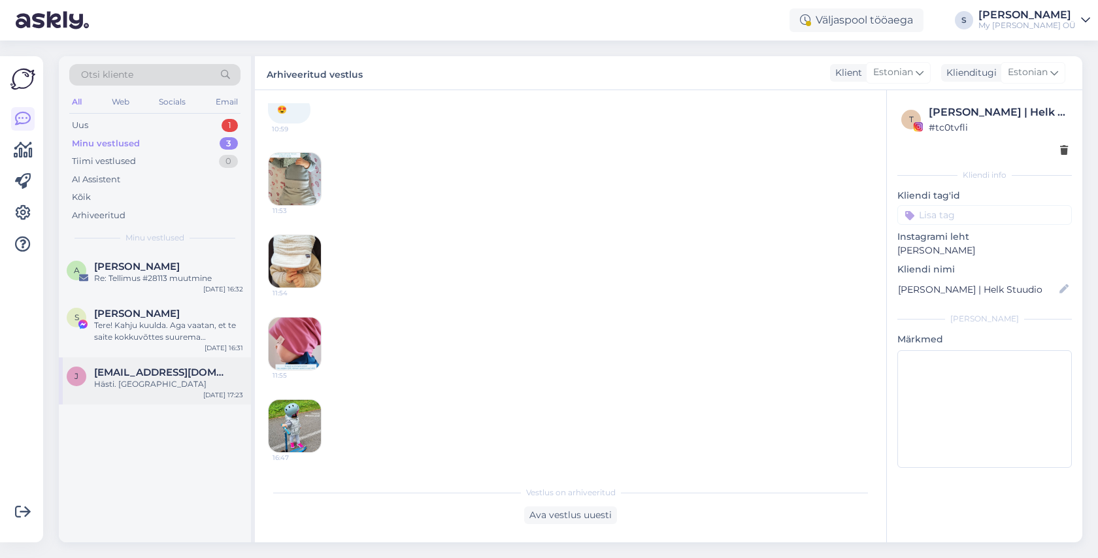
click at [160, 372] on span "[EMAIL_ADDRESS][DOMAIN_NAME]" at bounding box center [162, 373] width 136 height 12
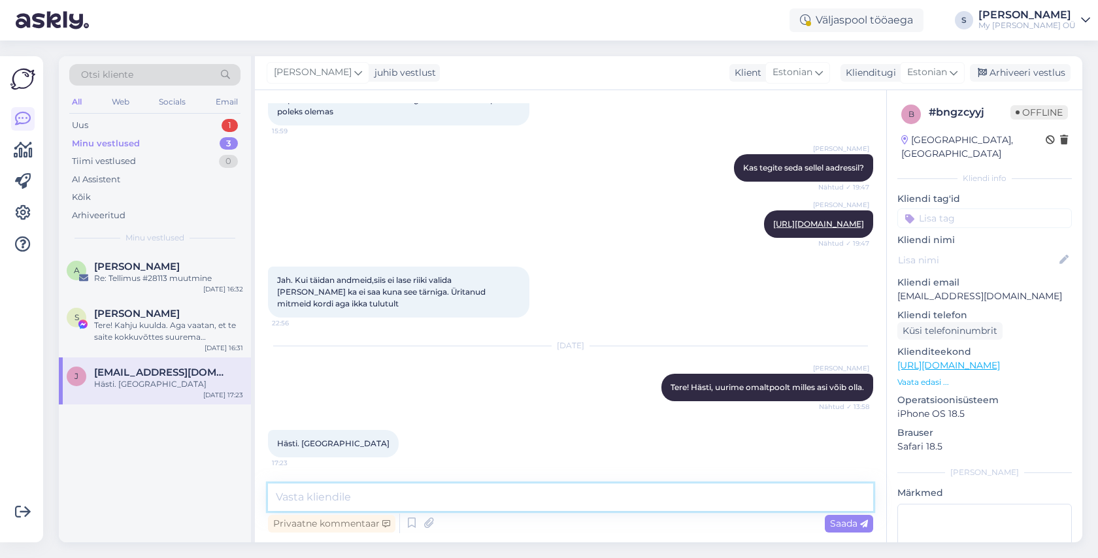
click at [358, 503] on textarea at bounding box center [570, 497] width 605 height 27
type textarea "Tere!"
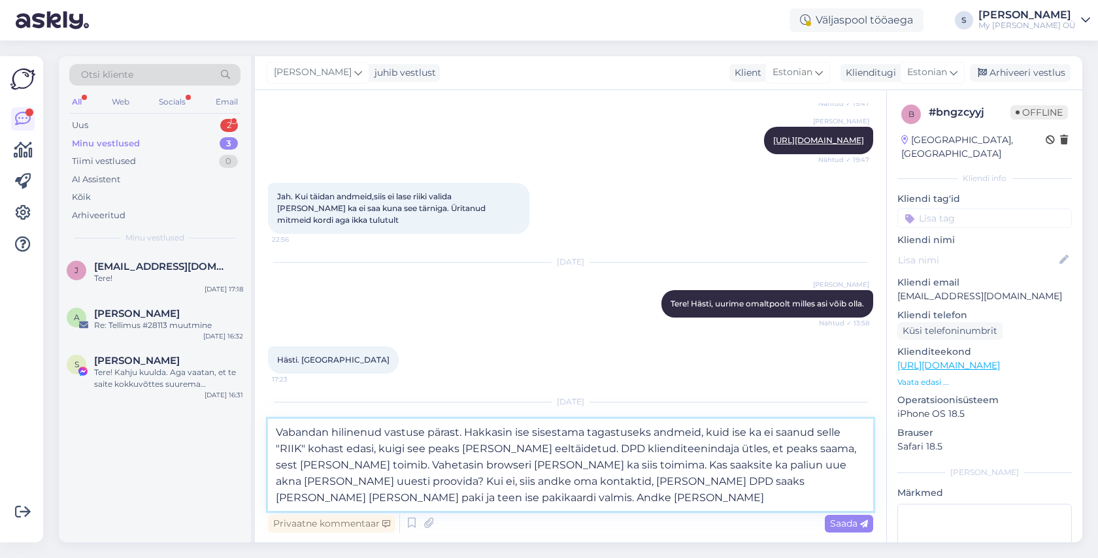
type textarea "Vabandan hilinenud vastuse pärast. Hakkasin ise sisestama tagastuseks andmeid, …"
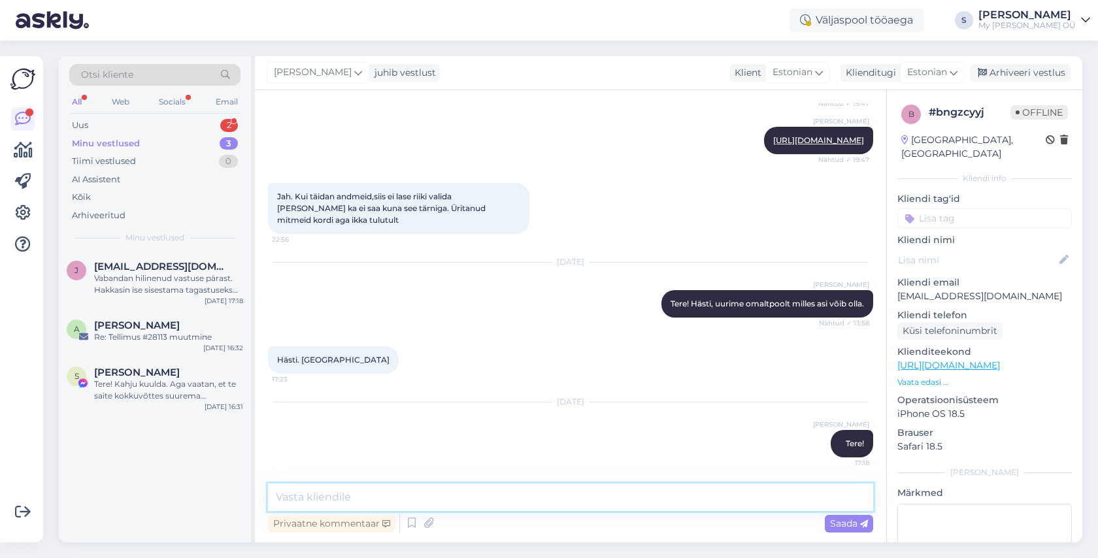
scroll to position [601, 0]
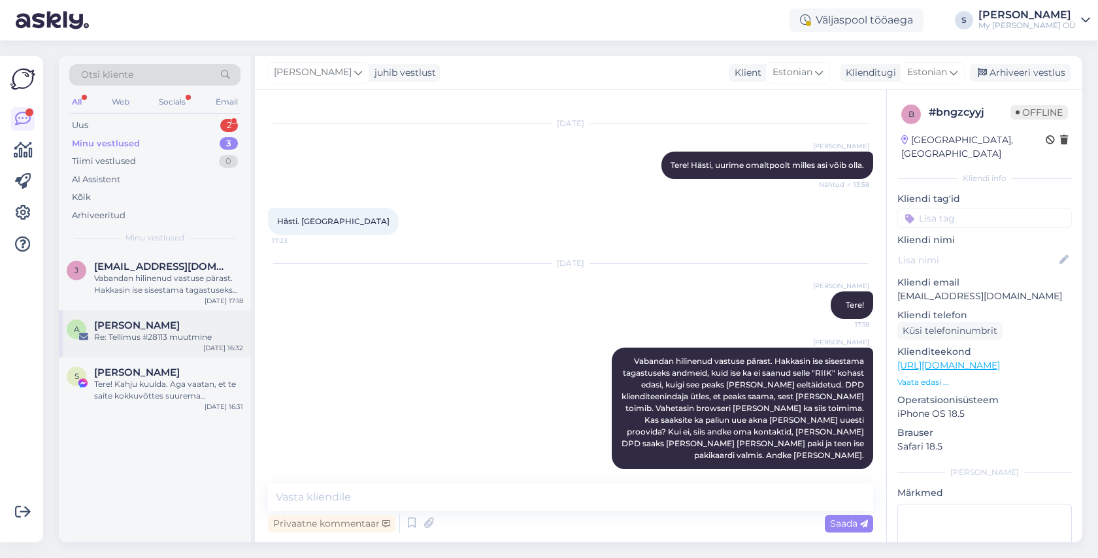
click at [176, 335] on div "Re: Tellimus #28113 muutmine" at bounding box center [168, 337] width 149 height 12
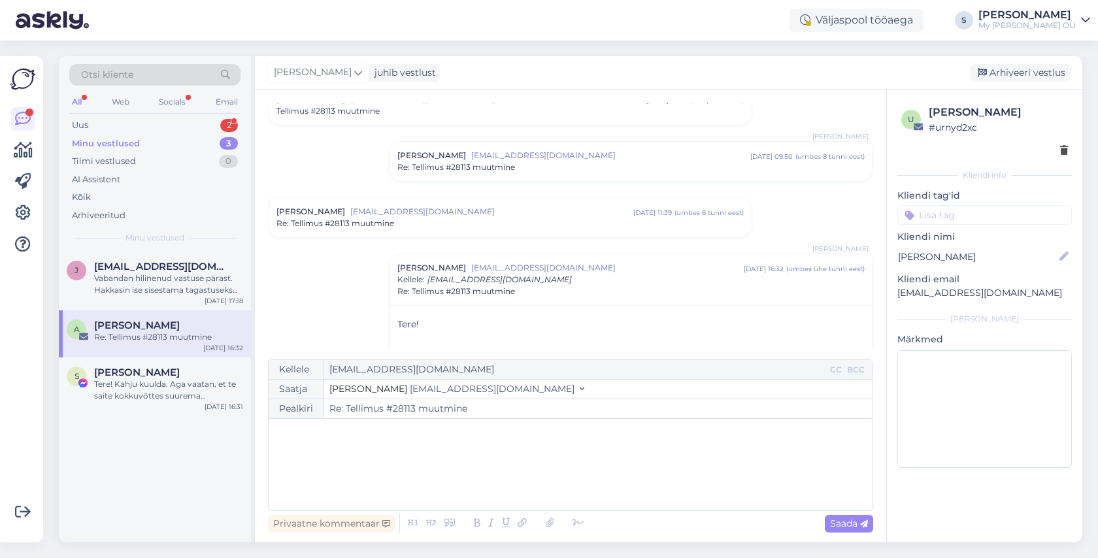
scroll to position [122, 0]
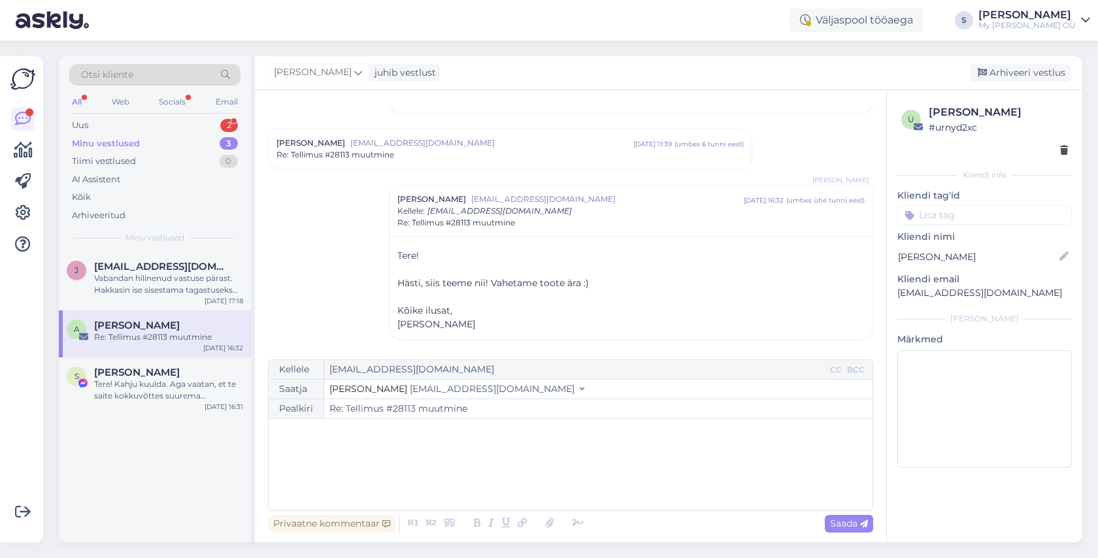
drag, startPoint x: 1003, startPoint y: 71, endPoint x: 963, endPoint y: 74, distance: 40.0
click at [1001, 71] on div "Arhiveeri vestlus" at bounding box center [1020, 73] width 101 height 18
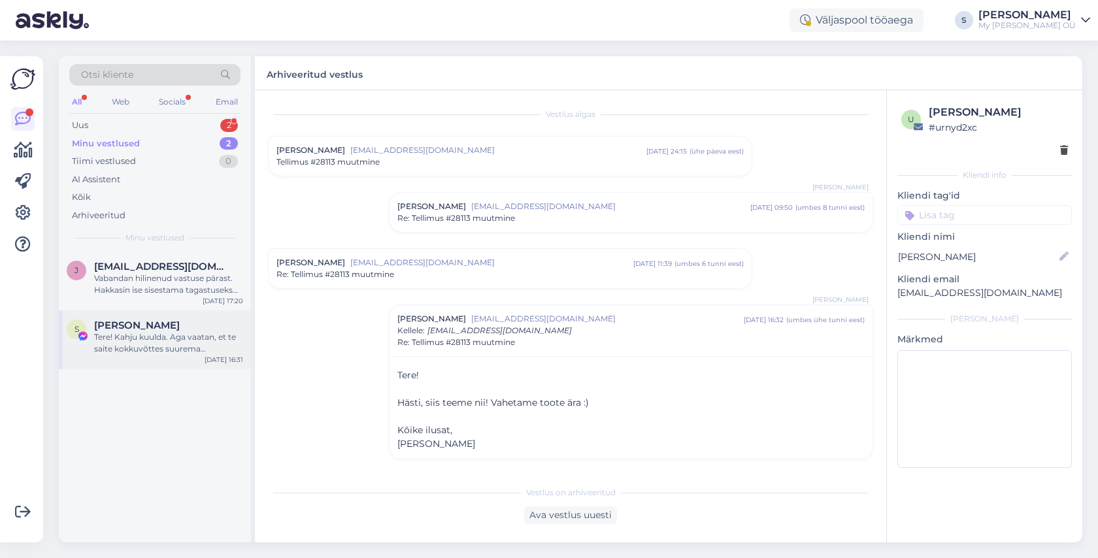
click at [195, 339] on div "Tere! Kahju kuulda. Aga vaatan, et te saite kokkuvõttes suurema soodustuse eelm…" at bounding box center [168, 343] width 149 height 24
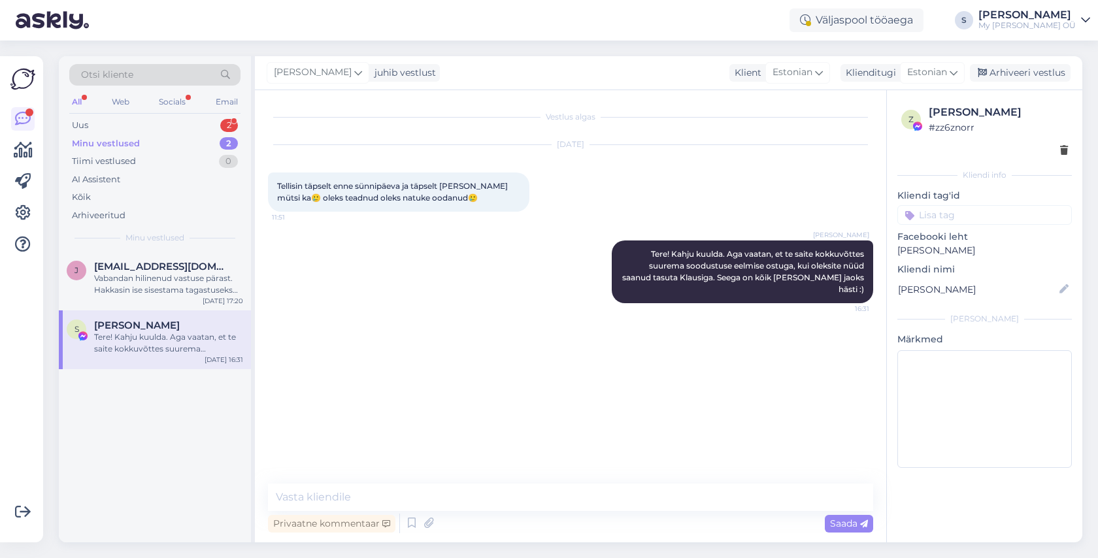
drag, startPoint x: 1012, startPoint y: 72, endPoint x: 683, endPoint y: 116, distance: 331.6
click at [1005, 71] on div "Arhiveeri vestlus" at bounding box center [1020, 73] width 101 height 18
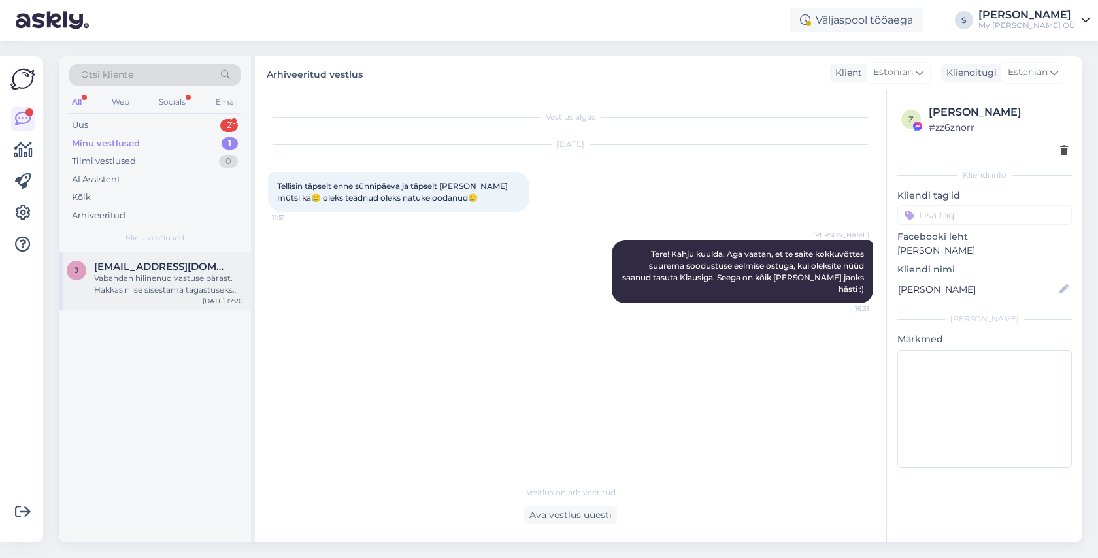
click at [157, 263] on span "[EMAIL_ADDRESS][DOMAIN_NAME]" at bounding box center [162, 267] width 136 height 12
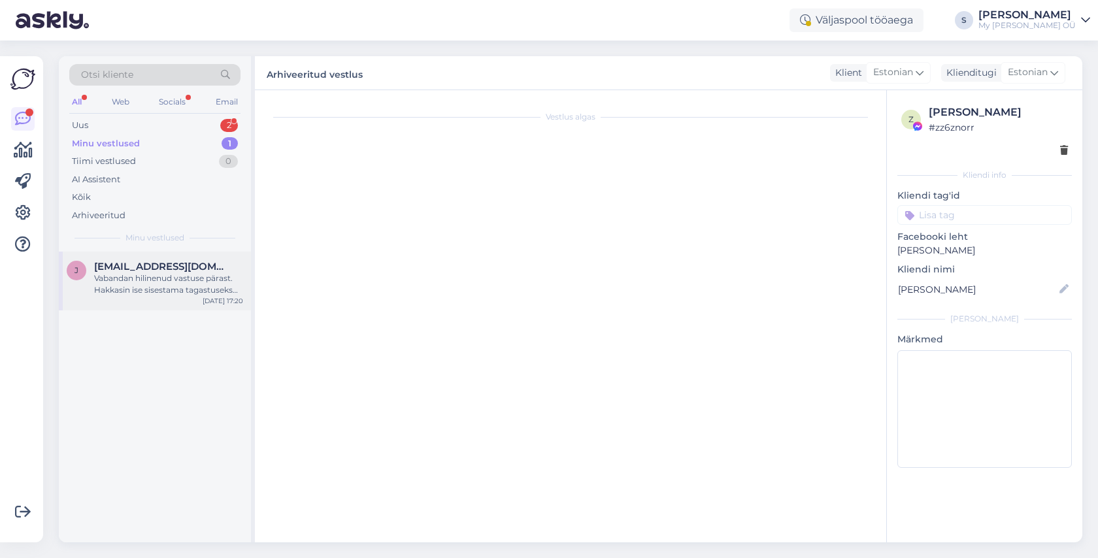
scroll to position [601, 0]
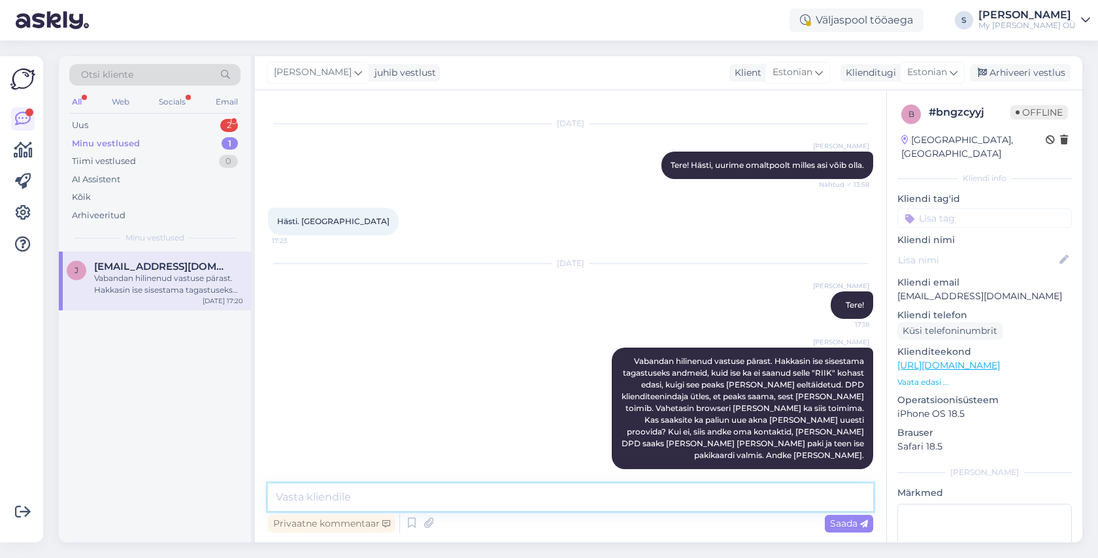
click at [350, 503] on textarea at bounding box center [570, 497] width 605 height 27
click at [601, 497] on textarea "[PERSON_NAME] [PERSON_NAME] viimase paki andmed siis ehk pakikood on" at bounding box center [570, 497] width 605 height 27
paste textarea "05605536522310"
type textarea "[PERSON_NAME] [PERSON_NAME] viimase paki andmed siis ehk pakikood on 0560553652…"
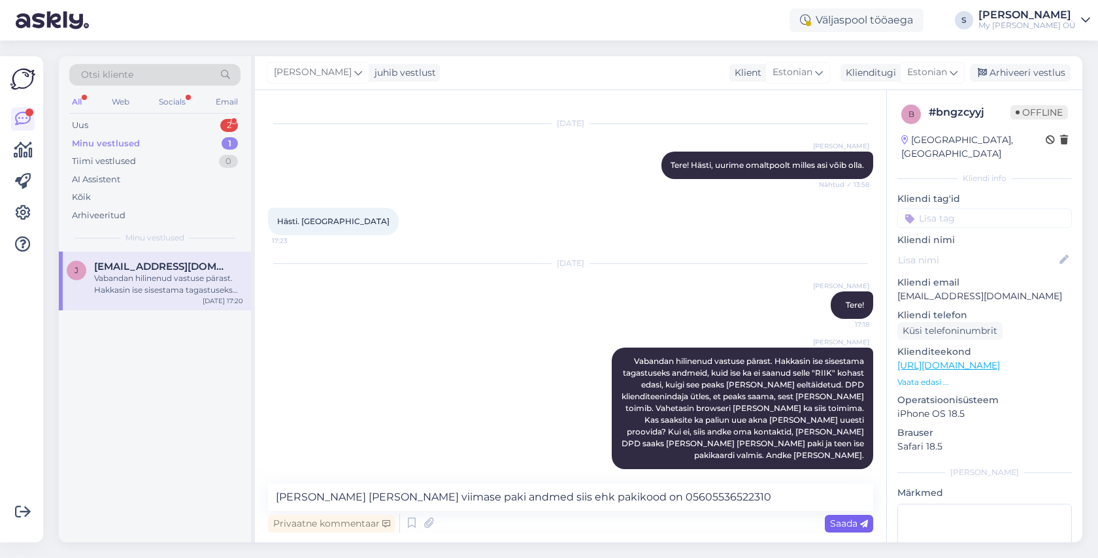
click at [832, 523] on span "Saada" at bounding box center [849, 524] width 38 height 12
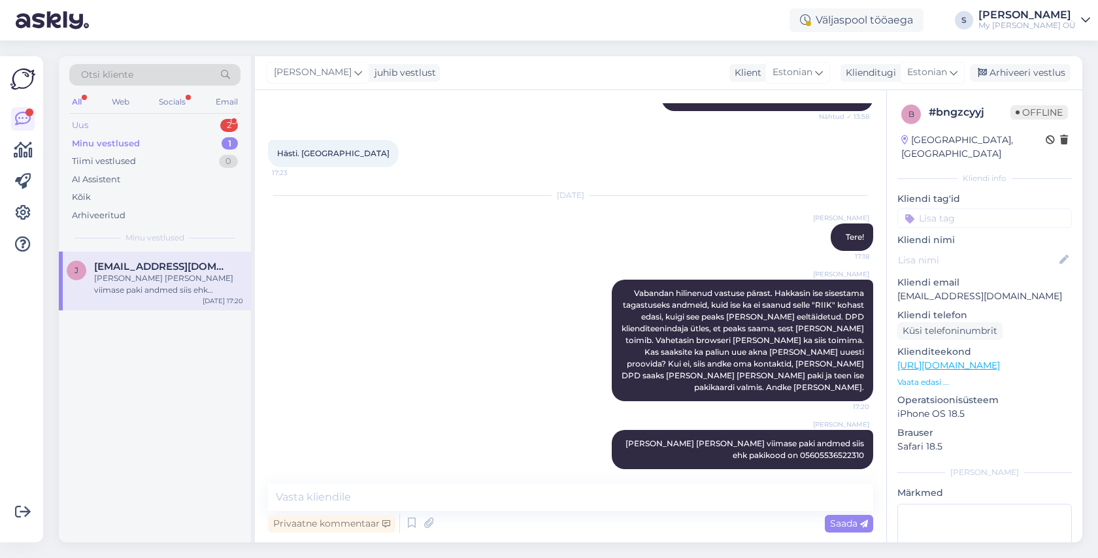
click at [154, 127] on div "Uus 2" at bounding box center [154, 125] width 171 height 18
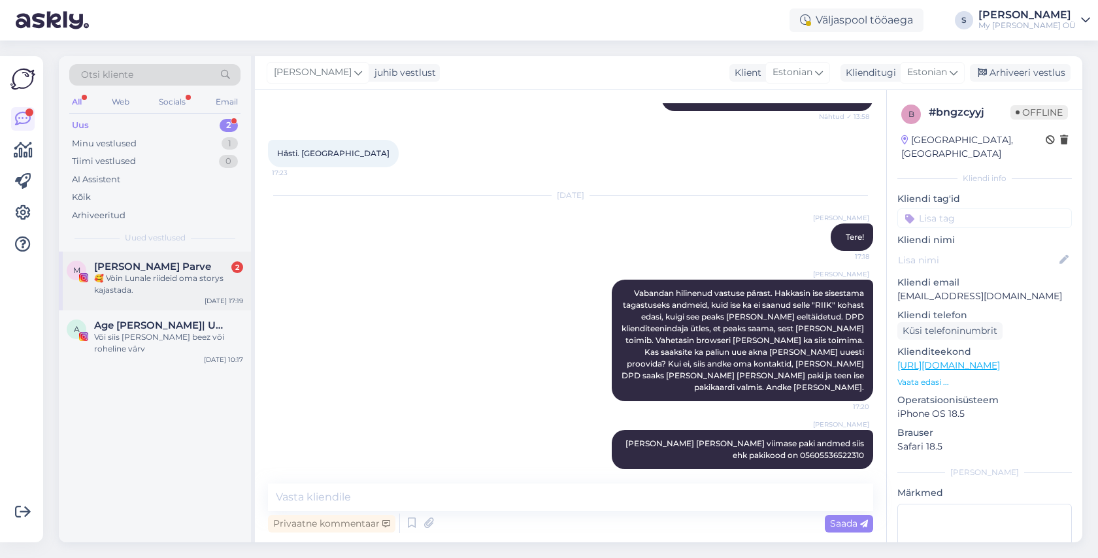
drag, startPoint x: 161, startPoint y: 280, endPoint x: 192, endPoint y: 282, distance: 30.8
click at [163, 280] on div "🥰 Vòin Lunale riideid oma storys kajastada." at bounding box center [168, 285] width 149 height 24
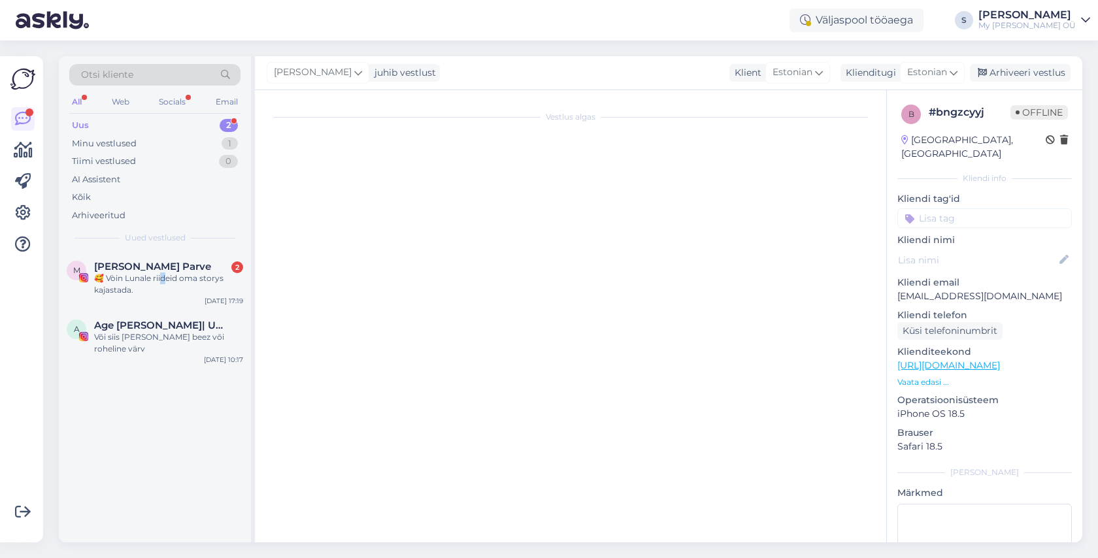
scroll to position [320, 0]
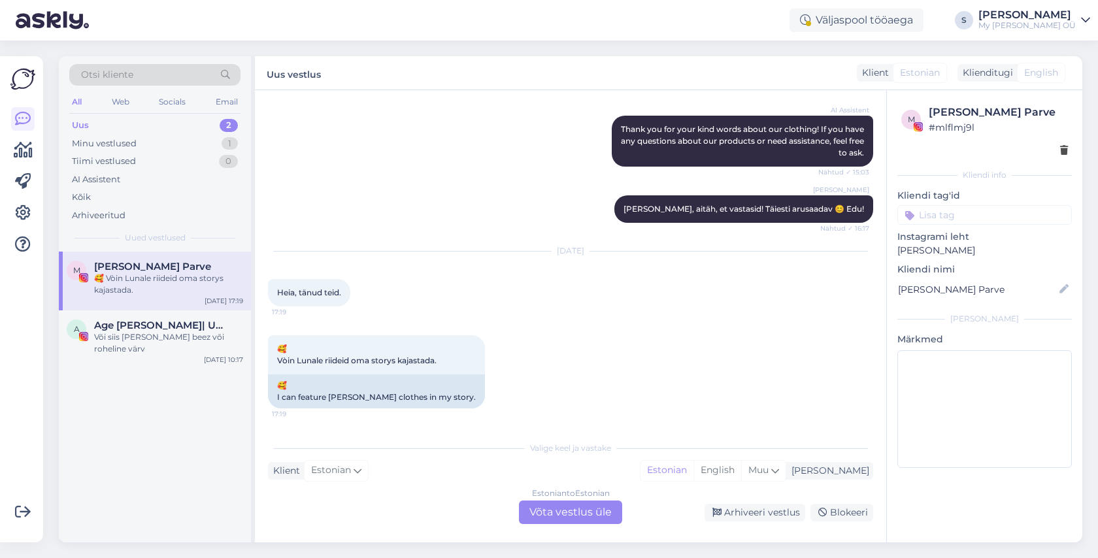
click at [564, 508] on div "Estonian to Estonian Võta vestlus üle" at bounding box center [570, 513] width 103 height 24
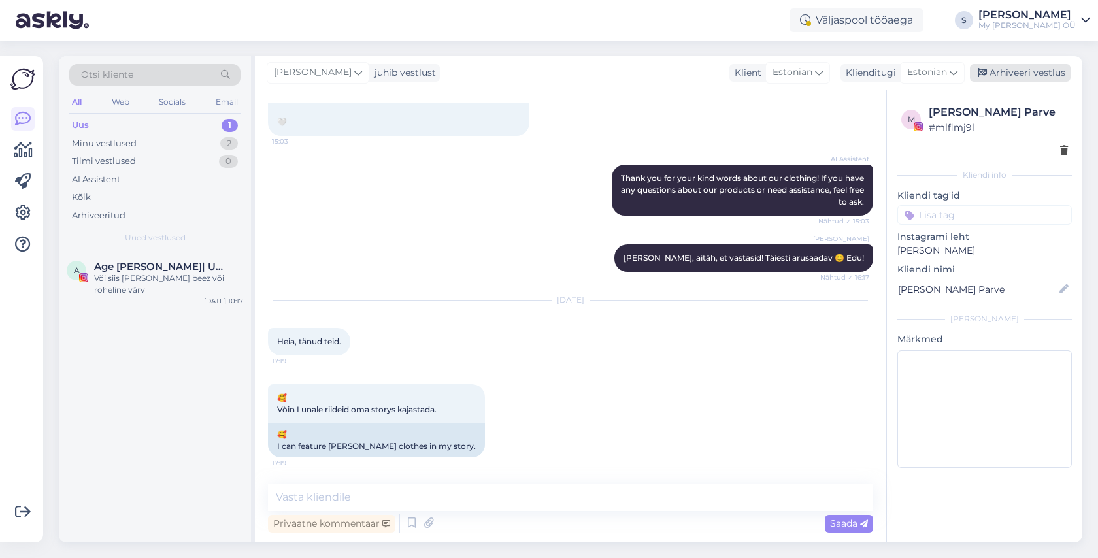
click at [1010, 70] on div "Arhiveeri vestlus" at bounding box center [1020, 73] width 101 height 18
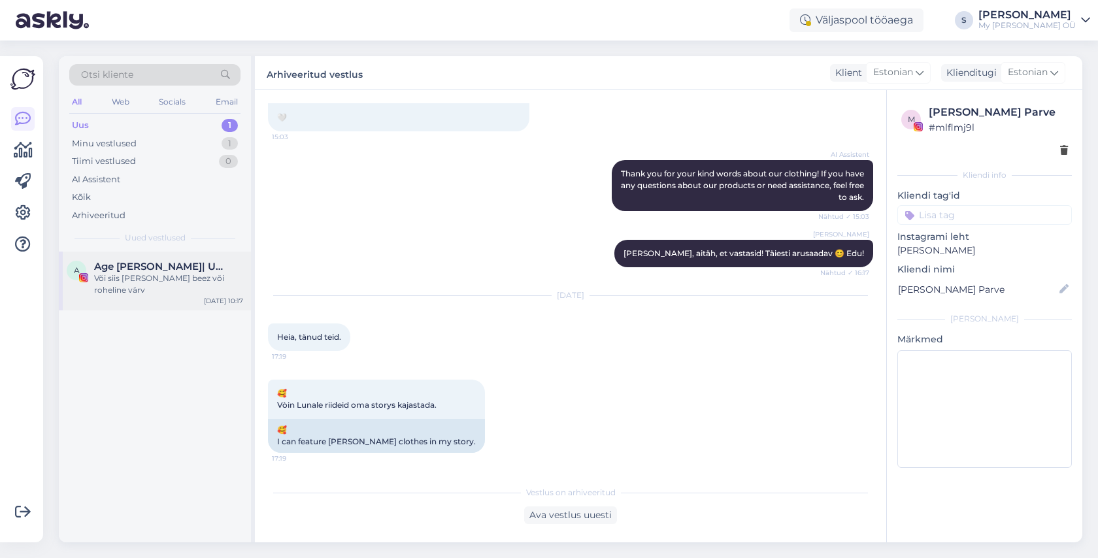
click at [189, 275] on div "Või siis [PERSON_NAME] beez või roheline värv" at bounding box center [168, 285] width 149 height 24
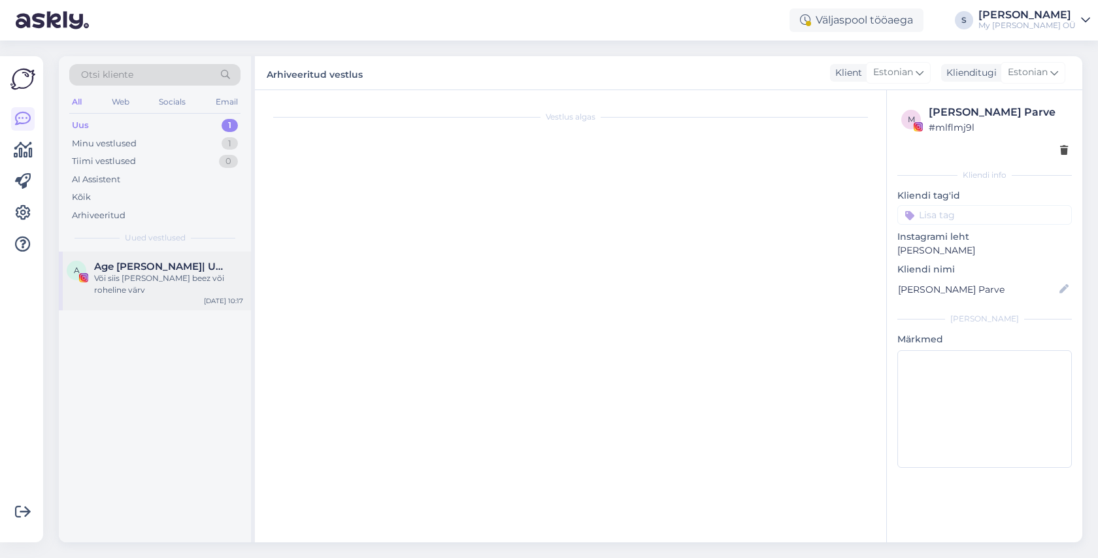
scroll to position [82, 0]
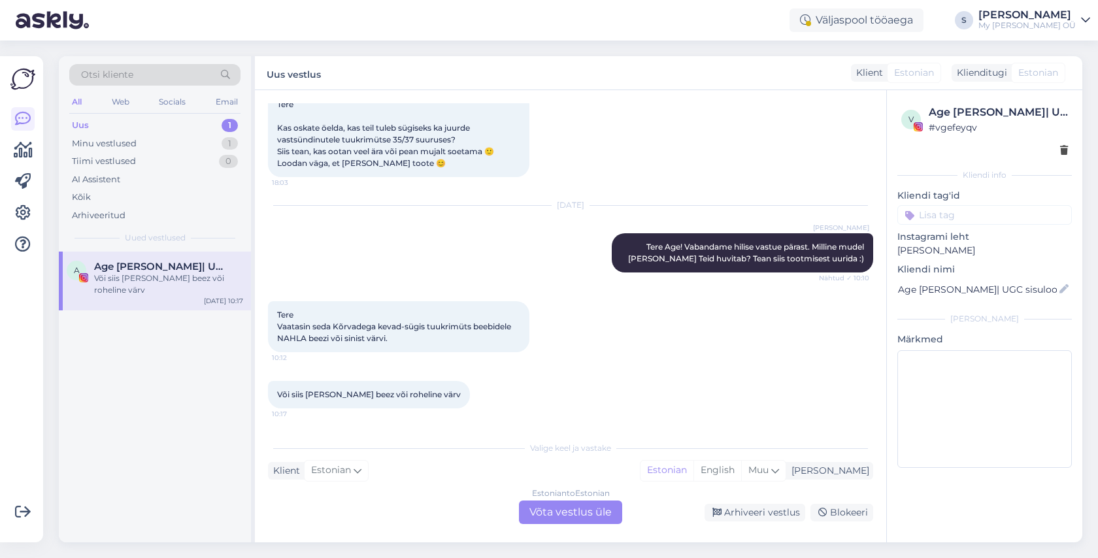
drag, startPoint x: 565, startPoint y: 514, endPoint x: 549, endPoint y: 510, distance: 17.0
click at [565, 513] on div "Estonian to Estonian Võta vestlus üle" at bounding box center [570, 513] width 103 height 24
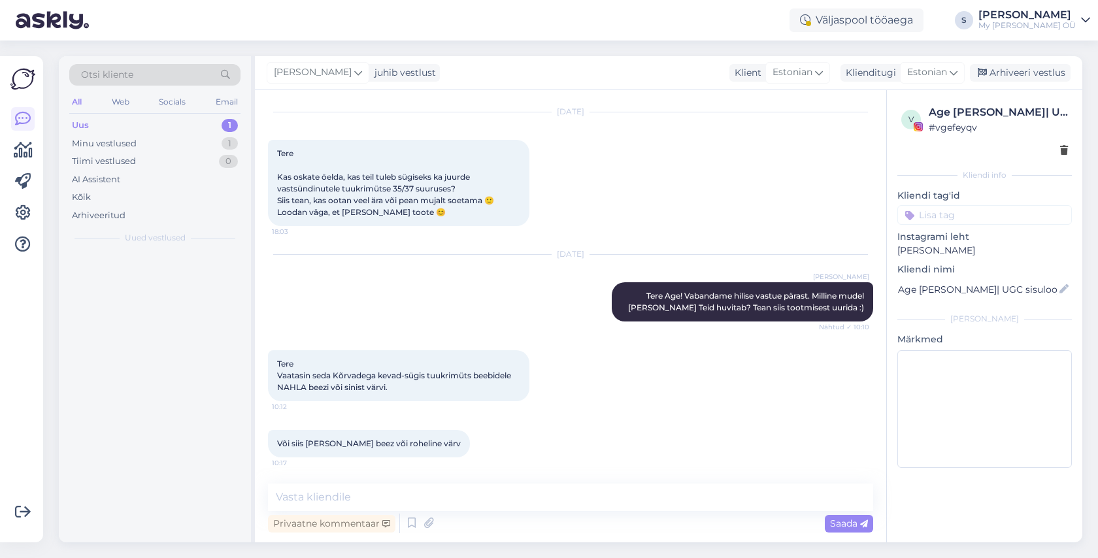
scroll to position [33, 0]
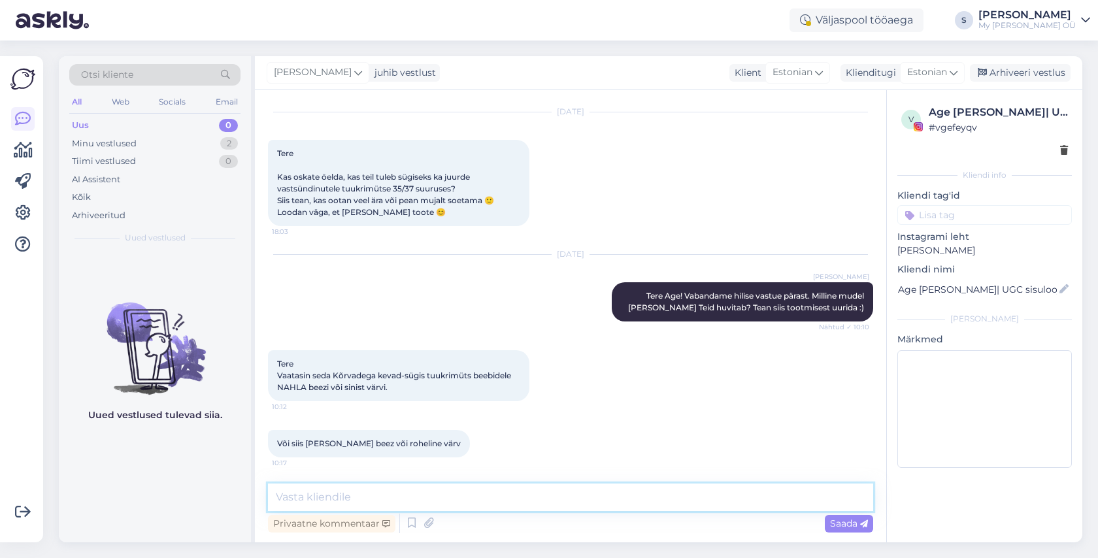
click at [323, 493] on textarea at bounding box center [570, 497] width 605 height 27
type textarea "Tere! Uurin [PERSON_NAME] teada Teile :)"
